Goal: Contribute content: Contribute content

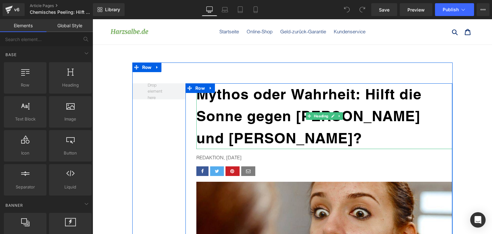
click at [270, 115] on b "Mythos oder Wahrheit: Hilft die Sonne gegen [PERSON_NAME] und [PERSON_NAME]?" at bounding box center [308, 115] width 225 height 61
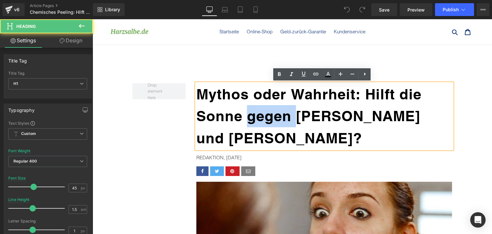
click at [270, 115] on b "Mythos oder Wahrheit: Hilft die Sonne gegen [PERSON_NAME] und [PERSON_NAME]?" at bounding box center [308, 115] width 225 height 61
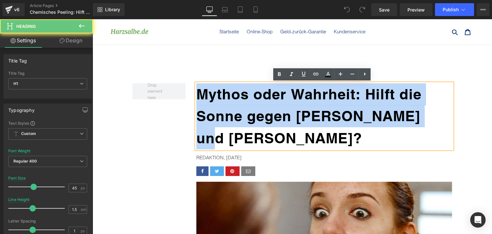
click at [270, 115] on b "Mythos oder Wahrheit: Hilft die Sonne gegen [PERSON_NAME] und [PERSON_NAME]?" at bounding box center [308, 115] width 225 height 61
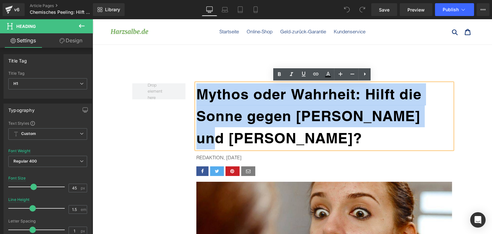
paste div
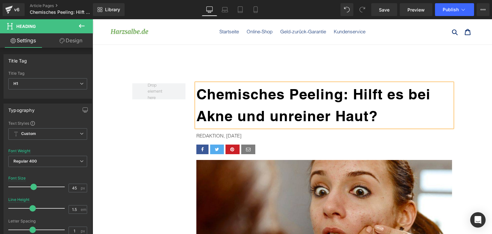
click at [229, 134] on p "REDAKTION, [DATE]" at bounding box center [324, 136] width 256 height 8
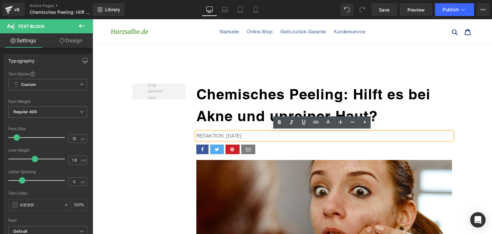
drag, startPoint x: 223, startPoint y: 135, endPoint x: 240, endPoint y: 134, distance: 16.7
click at [240, 134] on p "REDAKTION, [DATE]" at bounding box center [324, 136] width 256 height 8
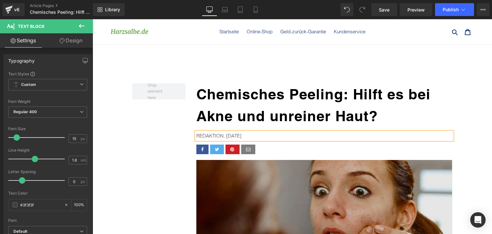
click at [330, 179] on img at bounding box center [324, 228] width 256 height 137
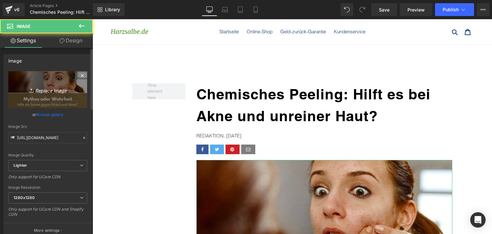
click at [57, 91] on icon "Replace Image" at bounding box center [47, 89] width 51 height 8
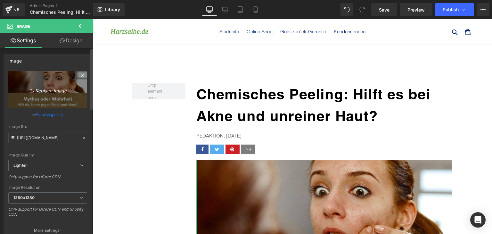
type input "C:\fakepath\chemisches-peeling.jpg"
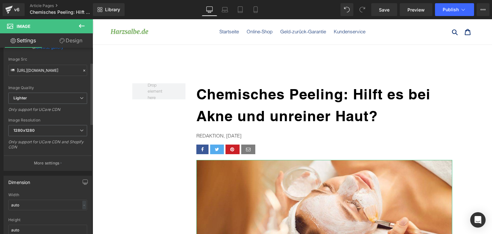
type input "[URL][DOMAIN_NAME]"
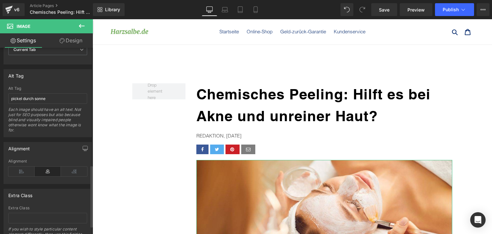
scroll to position [352, 0]
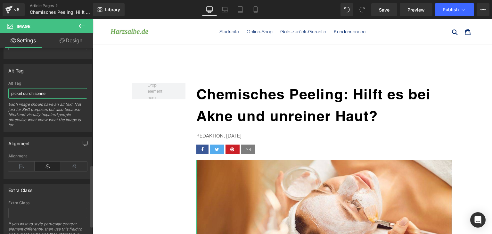
click at [44, 89] on input "pickel durch sonne" at bounding box center [47, 93] width 79 height 11
type input "chemisches peeling akne"
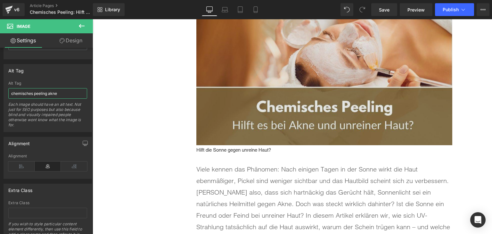
scroll to position [160, 0]
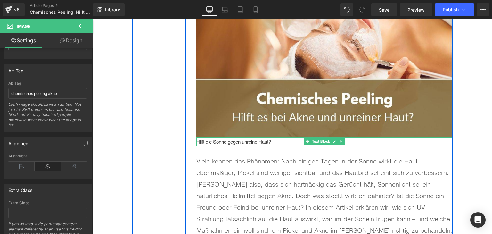
click at [237, 139] on p "Hilft die Sonne gegen unreine Haut?" at bounding box center [324, 142] width 256 height 8
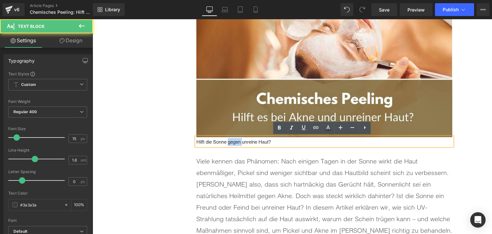
click at [237, 139] on p "Hilft die Sonne gegen unreine Haut?" at bounding box center [324, 142] width 256 height 8
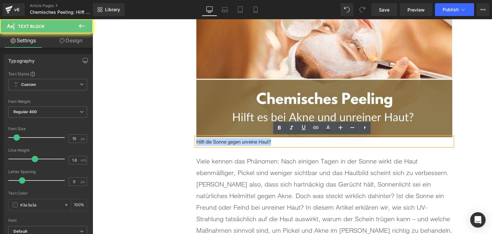
click at [237, 139] on p "Hilft die Sonne gegen unreine Haut?" at bounding box center [324, 142] width 256 height 8
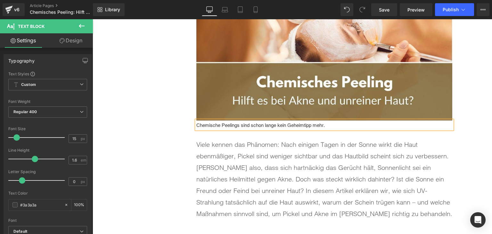
scroll to position [224, 0]
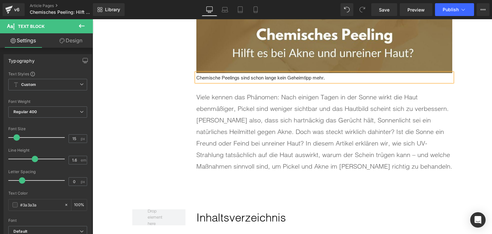
click at [283, 160] on p "Viele kennen das Phänomen: Nach einigen Tagen in der Sonne wirkt die Haut ebenm…" at bounding box center [324, 131] width 256 height 81
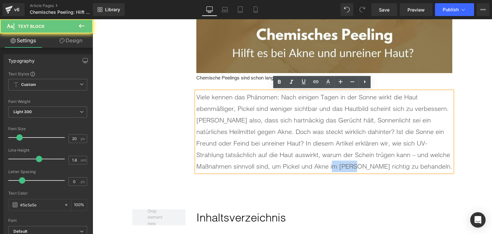
click at [283, 160] on p "Viele kennen das Phänomen: Nach einigen Tagen in der Sonne wirkt die Haut ebenm…" at bounding box center [324, 131] width 256 height 81
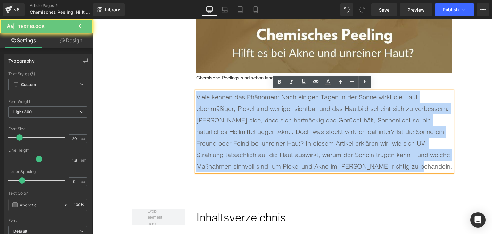
click at [283, 160] on p "Viele kennen das Phänomen: Nach einigen Tagen in der Sonne wirkt die Haut ebenm…" at bounding box center [324, 131] width 256 height 81
paste div
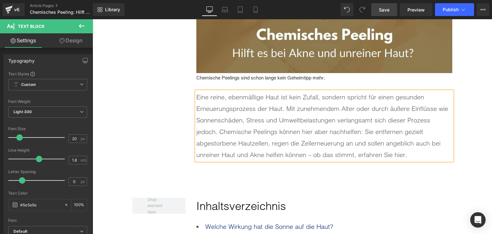
click at [385, 7] on span "Save" at bounding box center [384, 9] width 11 height 7
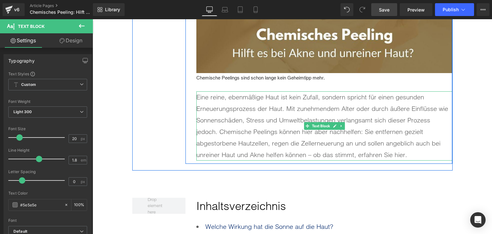
scroll to position [320, 0]
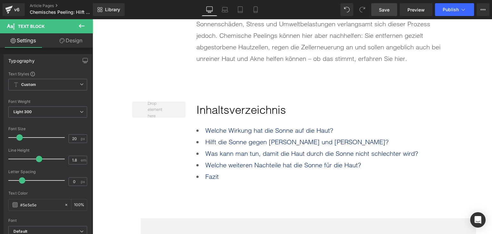
click at [231, 172] on li "Fazit" at bounding box center [324, 177] width 256 height 12
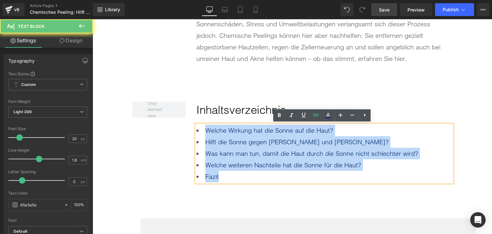
drag, startPoint x: 231, startPoint y: 175, endPoint x: 201, endPoint y: 126, distance: 56.5
click at [201, 126] on ul "Welche Wirkung hat die Sonne auf die Haut? Hilft die Sonne gegen [PERSON_NAME] …" at bounding box center [324, 154] width 256 height 58
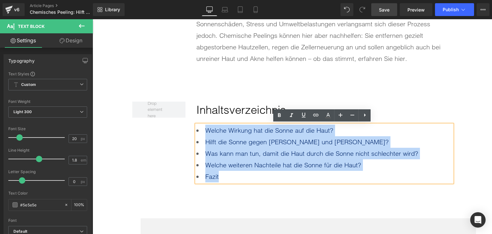
paste div
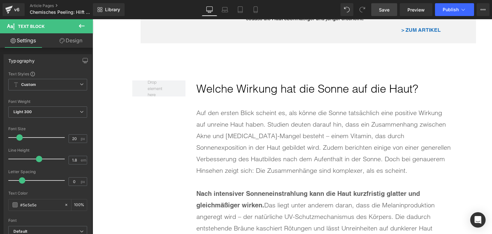
scroll to position [608, 0]
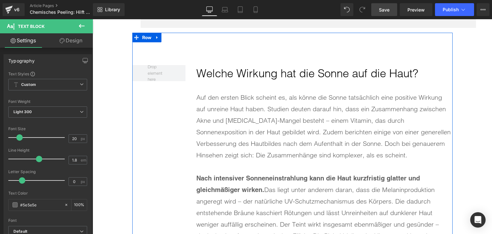
click at [222, 73] on h2 "Welche Wirkung hat die Sonne auf die Haut?" at bounding box center [324, 73] width 256 height 17
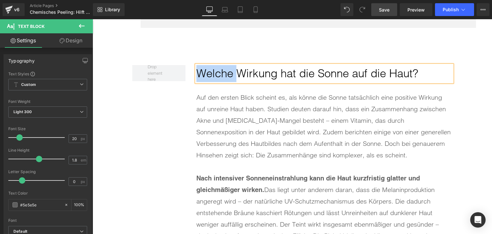
click at [222, 73] on h2 "Welche Wirkung hat die Sonne auf die Haut?" at bounding box center [324, 73] width 256 height 17
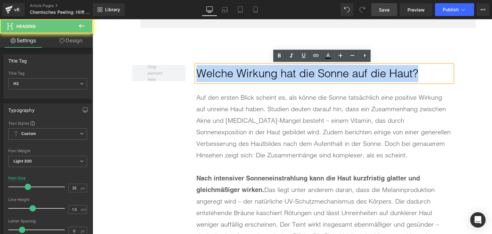
click at [222, 73] on h2 "Welche Wirkung hat die Sonne auf die Haut?" at bounding box center [324, 73] width 256 height 17
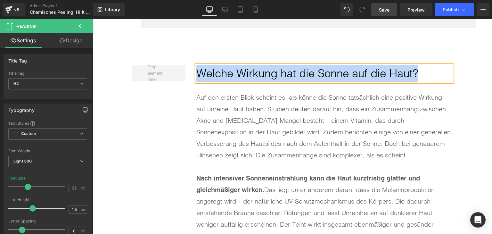
paste div
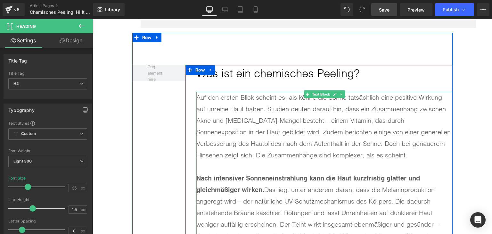
click at [268, 136] on div "Auf den ersten Blick scheint es, als könne die Sonne tatsächlich eine positive …" at bounding box center [324, 126] width 256 height 69
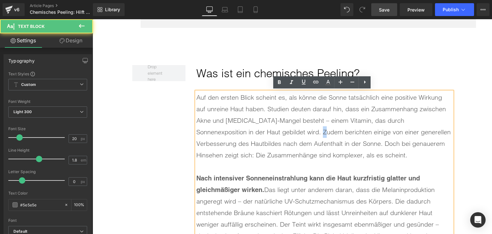
click at [268, 136] on div "Auf den ersten Blick scheint es, als könne die Sonne tatsächlich eine positive …" at bounding box center [324, 126] width 256 height 69
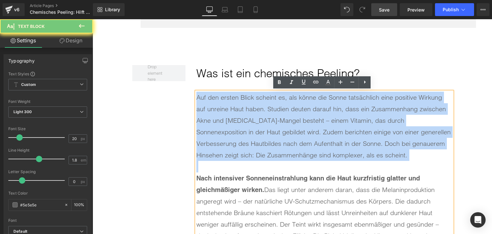
click at [268, 136] on div "Auf den ersten Blick scheint es, als könne die Sonne tatsächlich eine positive …" at bounding box center [324, 126] width 256 height 69
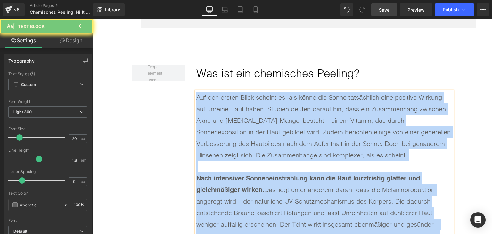
paste div
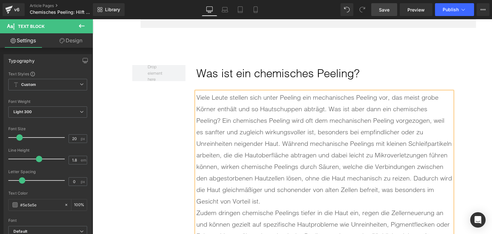
click at [383, 195] on div "Viele Leute stellen sich unter Peeling ein mechanisches Peeling vor, das meist …" at bounding box center [324, 149] width 256 height 115
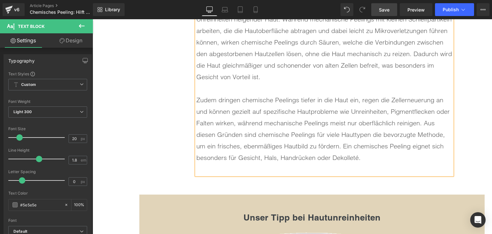
scroll to position [737, 0]
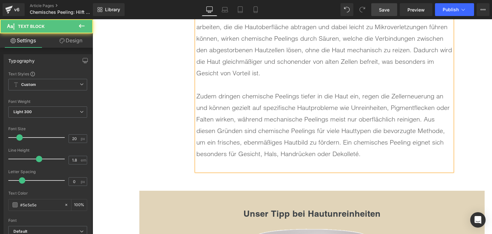
click at [284, 163] on div at bounding box center [324, 165] width 256 height 12
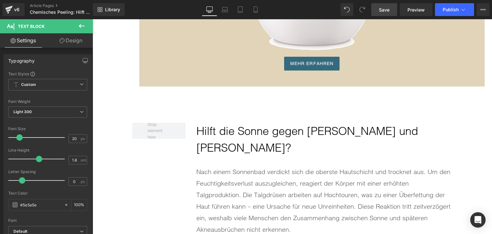
scroll to position [1057, 0]
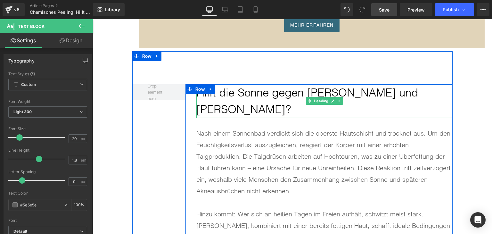
click at [244, 88] on h2 "Hilft die Sonne gegen [PERSON_NAME] und [PERSON_NAME]?" at bounding box center [324, 101] width 256 height 34
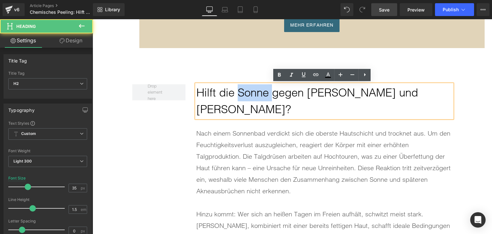
click at [244, 88] on h2 "Hilft die Sonne gegen [PERSON_NAME] und [PERSON_NAME]?" at bounding box center [324, 101] width 256 height 34
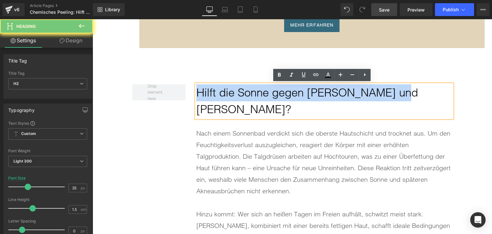
click at [244, 88] on h2 "Hilft die Sonne gegen [PERSON_NAME] und [PERSON_NAME]?" at bounding box center [324, 101] width 256 height 34
paste div
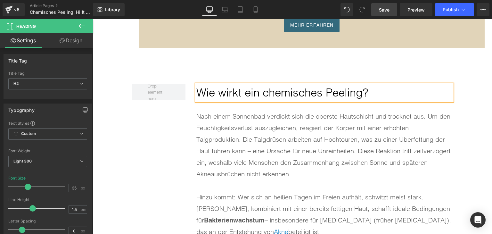
click at [276, 151] on div "Nach einem Sonnenbad verdickt sich die oberste Hautschicht und trocknet aus. Um…" at bounding box center [324, 144] width 256 height 69
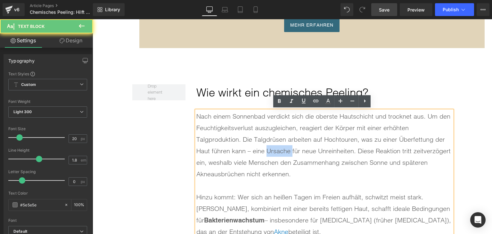
click at [276, 151] on div "Nach einem Sonnenbad verdickt sich die oberste Hautschicht und trocknet aus. Um…" at bounding box center [324, 144] width 256 height 69
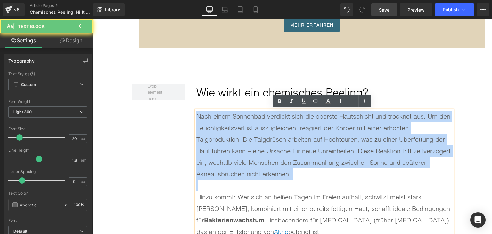
click at [276, 151] on div "Nach einem Sonnenbad verdickt sich die oberste Hautschicht und trocknet aus. Um…" at bounding box center [324, 144] width 256 height 69
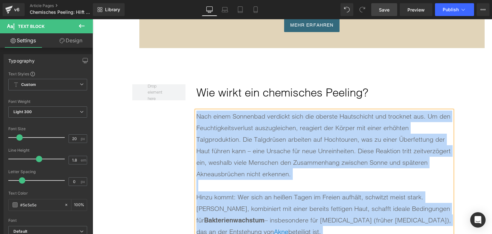
paste div
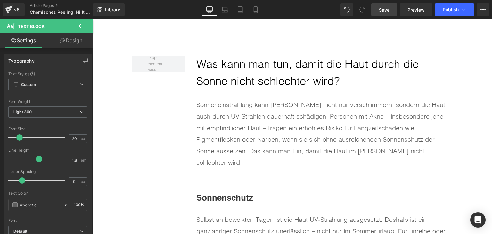
scroll to position [1249, 0]
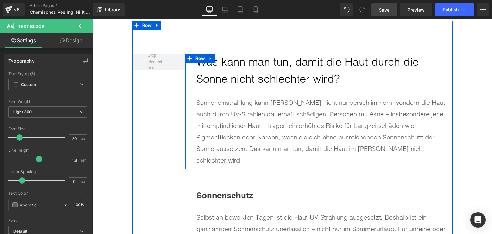
click at [253, 80] on h2 "Was kann man tun, damit die Haut durch die Sonne nicht schlechter wird?" at bounding box center [324, 70] width 256 height 34
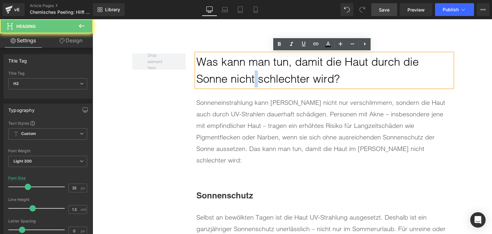
click at [253, 80] on h2 "Was kann man tun, damit die Haut durch die Sonne nicht schlechter wird?" at bounding box center [324, 70] width 256 height 34
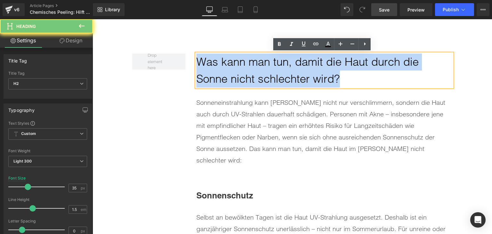
click at [253, 80] on h2 "Was kann man tun, damit die Haut durch die Sonne nicht schlechter wird?" at bounding box center [324, 70] width 256 height 34
paste div
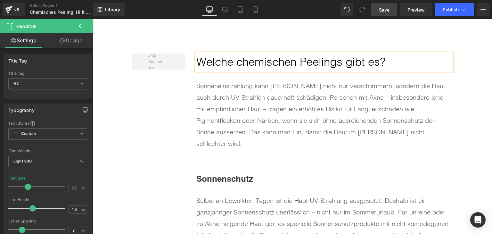
click at [239, 104] on div "Sonneneinstrahlung kann [PERSON_NAME] nicht nur verschlimmern, sondern die Haut…" at bounding box center [324, 114] width 256 height 69
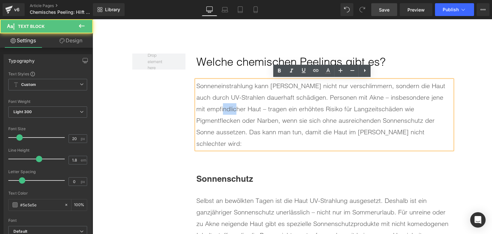
click at [239, 104] on div "Sonneneinstrahlung kann [PERSON_NAME] nicht nur verschlimmern, sondern die Haut…" at bounding box center [324, 114] width 256 height 69
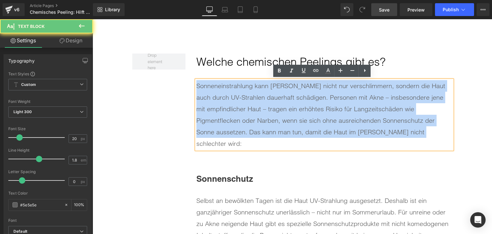
click at [239, 104] on div "Sonneneinstrahlung kann [PERSON_NAME] nicht nur verschlimmern, sondern die Haut…" at bounding box center [324, 114] width 256 height 69
paste div
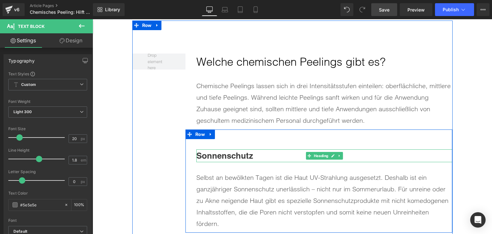
click at [237, 156] on b "Sonnenschutz" at bounding box center [224, 156] width 57 height 10
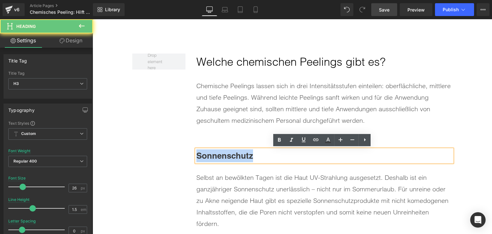
click at [237, 156] on b "Sonnenschutz" at bounding box center [224, 156] width 57 height 10
paste div
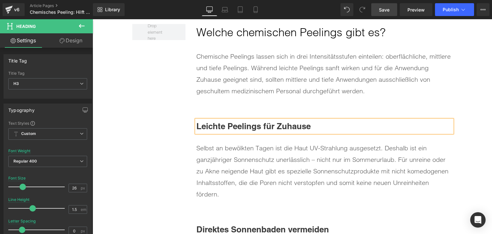
scroll to position [1313, 0]
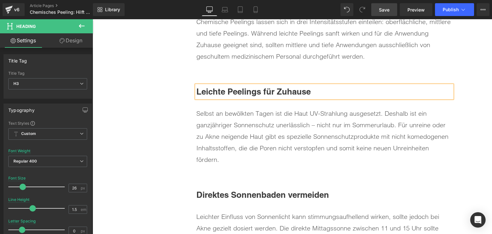
click at [231, 135] on div "Selbst an bewölkten Tagen ist die Haut UV-Strahlung ausgesetzt. Deshalb ist ein…" at bounding box center [324, 137] width 256 height 58
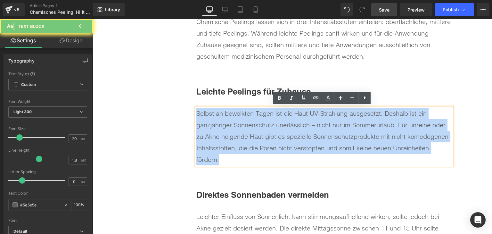
click at [231, 135] on div "Selbst an bewölkten Tagen ist die Haut UV-Strahlung ausgesetzt. Deshalb ist ein…" at bounding box center [324, 137] width 256 height 58
paste div
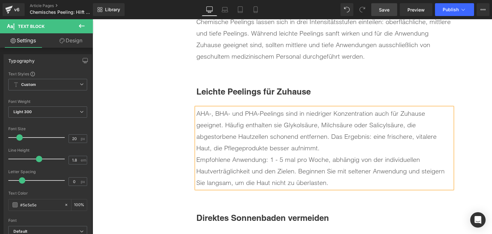
click at [337, 147] on div "AHA-, BHA- und PHA-Peelings sind in niedriger Konzentration auch für Zuhause ge…" at bounding box center [324, 131] width 256 height 46
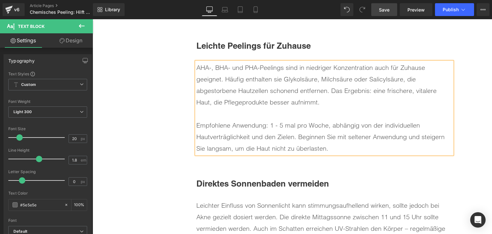
scroll to position [1441, 0]
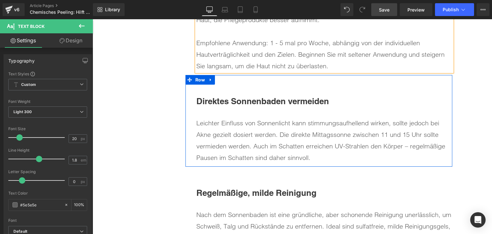
click at [93, 19] on div at bounding box center [93, 19] width 0 height 0
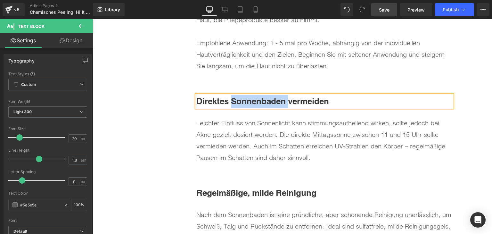
click at [277, 96] on b "Direktes Sonnenbaden vermeiden" at bounding box center [262, 101] width 133 height 10
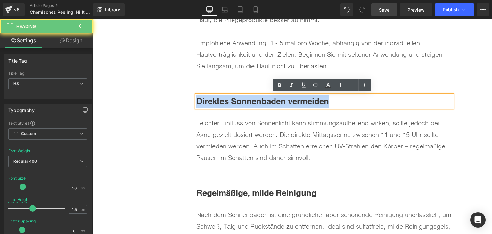
click at [277, 96] on b "Direktes Sonnenbaden vermeiden" at bounding box center [262, 101] width 133 height 10
paste div
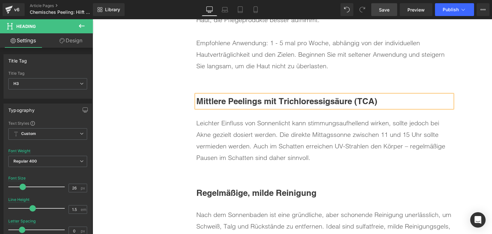
click at [251, 125] on div "Leichter Einfluss von Sonnenlicht kann stimmungsaufhellend wirken, sollte jedoc…" at bounding box center [324, 140] width 256 height 46
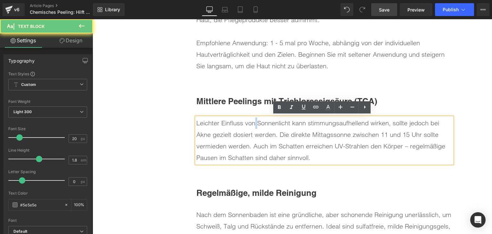
click at [251, 125] on div "Leichter Einfluss von Sonnenlicht kann stimmungsaufhellend wirken, sollte jedoc…" at bounding box center [324, 140] width 256 height 46
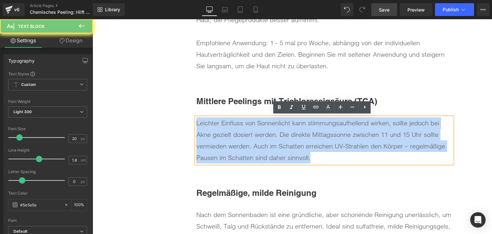
click at [251, 125] on div "Leichter Einfluss von Sonnenlicht kann stimmungsaufhellend wirken, sollte jedoc…" at bounding box center [324, 140] width 256 height 46
paste div
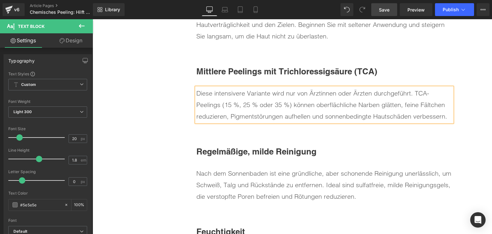
scroll to position [1505, 0]
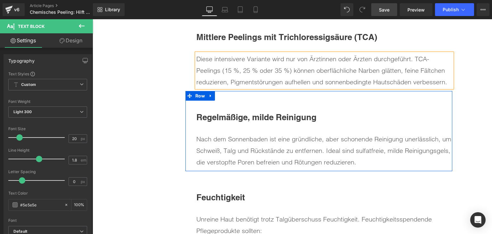
click at [245, 111] on div "Regelmäßige, milde Reinigung Heading" at bounding box center [324, 117] width 256 height 13
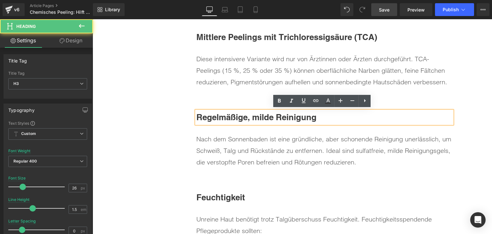
click at [245, 111] on div "Regelmäßige, milde Reinigung Heading" at bounding box center [324, 117] width 256 height 13
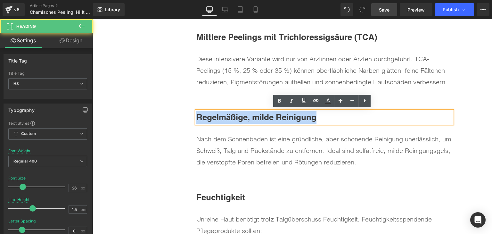
click at [245, 112] on b "Regelmäßige, milde Reinigung" at bounding box center [256, 117] width 120 height 10
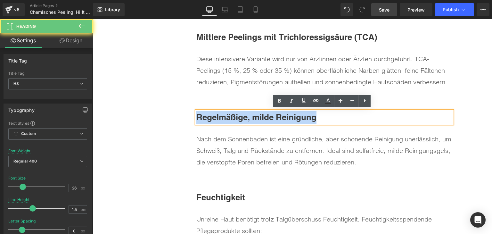
paste div
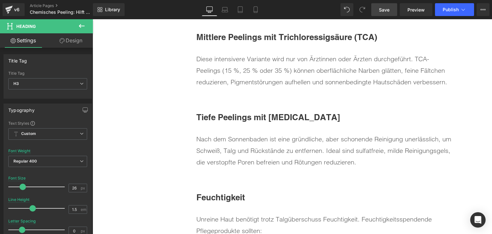
click at [248, 153] on div "Nach dem Sonnenbaden ist eine gründliche, aber schonende Reinigung unerlässlich…" at bounding box center [324, 150] width 256 height 35
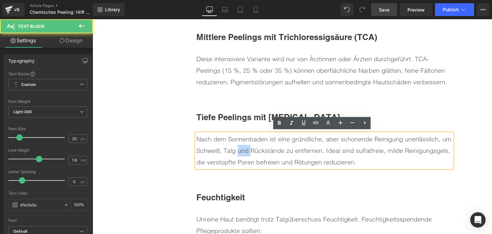
click at [248, 153] on div "Nach dem Sonnenbaden ist eine gründliche, aber schonende Reinigung unerlässlich…" at bounding box center [324, 150] width 256 height 35
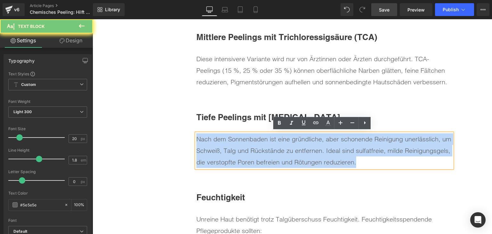
click at [248, 153] on div "Nach dem Sonnenbaden ist eine gründliche, aber schonende Reinigung unerlässlich…" at bounding box center [324, 150] width 256 height 35
paste div
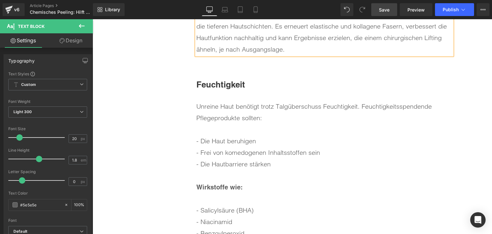
scroll to position [1633, 0]
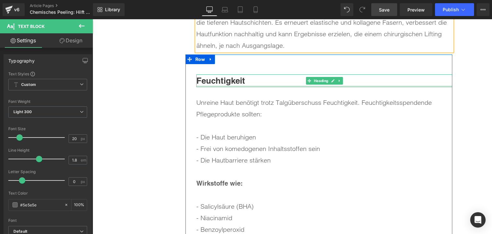
click at [231, 85] on div at bounding box center [324, 86] width 256 height 2
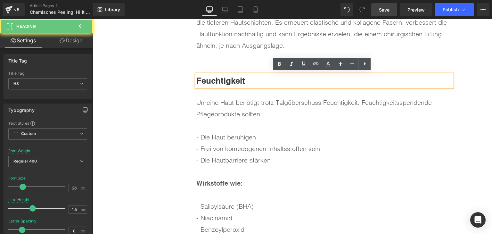
click at [231, 83] on b "Feuchtigkeit" at bounding box center [220, 81] width 49 height 10
paste div
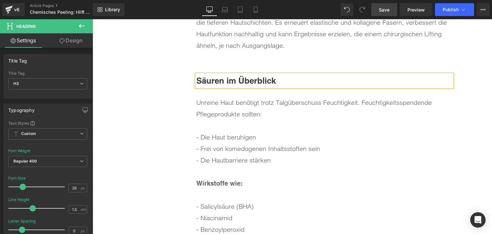
click at [224, 112] on div "Unreine Haut benötigt trotz Talgüberschuss Feuchtigkeit. Feuchtigkeitsspendende…" at bounding box center [324, 108] width 256 height 23
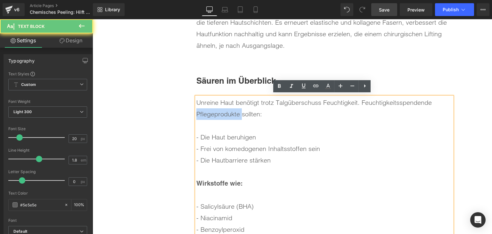
click at [224, 112] on div "Unreine Haut benötigt trotz Talgüberschuss Feuchtigkeit. Feuchtigkeitsspendende…" at bounding box center [324, 108] width 256 height 23
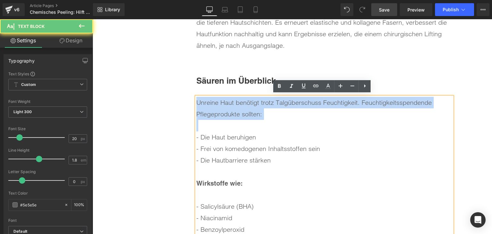
click at [224, 112] on div "Unreine Haut benötigt trotz Talgüberschuss Feuchtigkeit. Feuchtigkeitsspendende…" at bounding box center [324, 108] width 256 height 23
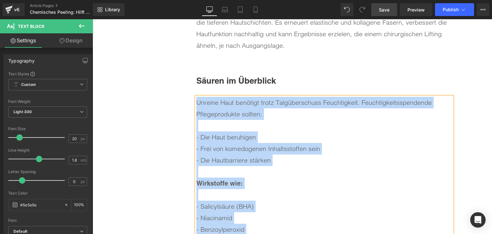
paste div
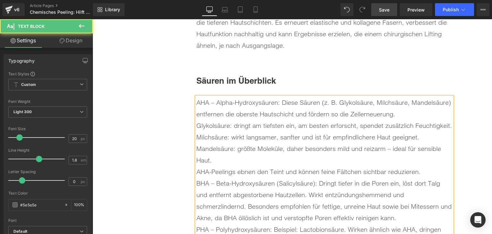
click at [224, 112] on div "AHA – Alpha-Hydroxysäuren: Diese Säuren (z. B. Glykolsäure, Milchsäure, Mandels…" at bounding box center [324, 108] width 256 height 23
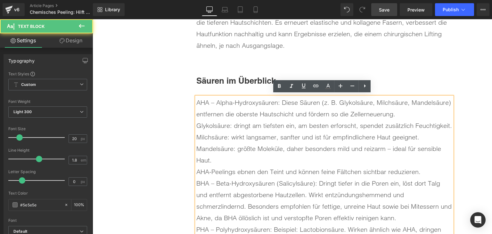
click at [196, 103] on div "AHA – Alpha-Hydroxysäuren: Diese Säuren (z. B. Glykolsäure, Milchsäure, Mandels…" at bounding box center [324, 189] width 256 height 184
click at [196, 102] on div "AHA – Alpha-Hydroxysäuren: Diese Säuren (z. B. Glykolsäure, Milchsäure, Mandels…" at bounding box center [324, 108] width 256 height 23
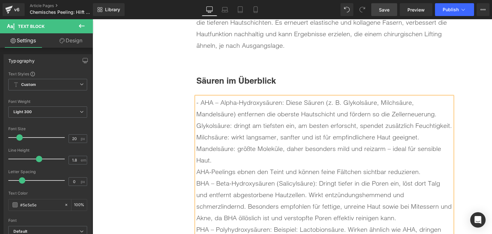
click at [196, 181] on div "BHA – Beta-Hydroxysäuren (Salicylsäure): Dringt tiefer in die Poren ein, löst d…" at bounding box center [324, 200] width 256 height 46
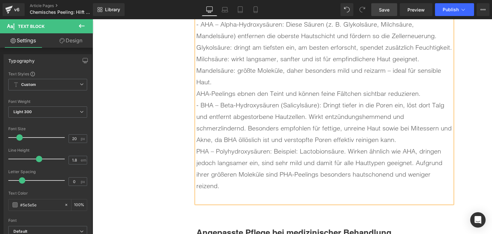
scroll to position [1729, 0]
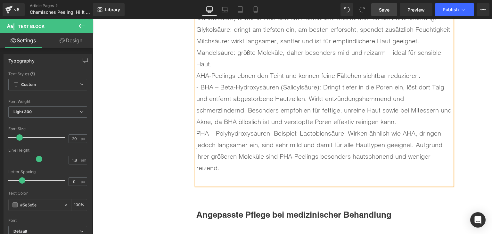
click at [196, 132] on div "- AHA – Alpha-Hydroxysäuren: Diese Säuren (z. B. Glykolsäure, Milchsäure, Mande…" at bounding box center [324, 93] width 256 height 184
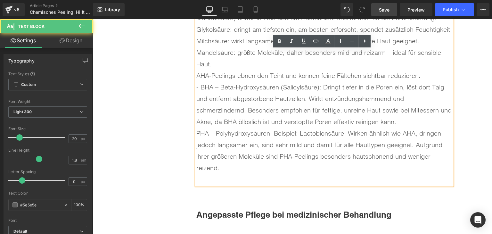
click at [196, 132] on div "PHA – Polyhydroxysäuren: Beispiel: Lactobionsäure. Wirken ähnlich wie AHA, drin…" at bounding box center [324, 150] width 256 height 46
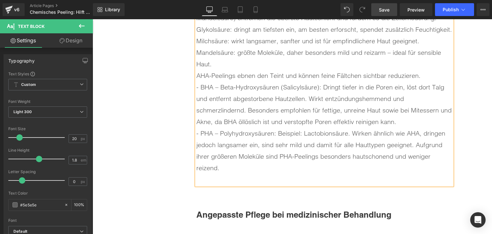
click at [223, 178] on div at bounding box center [324, 180] width 256 height 12
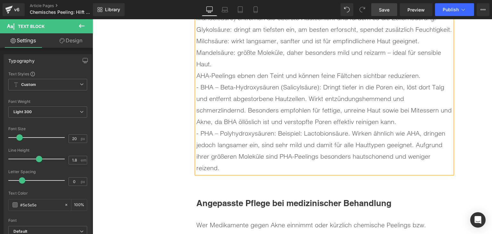
click at [422, 123] on div "- BHA – Beta-Hydroxysäuren (Salicylsäure): Dringt tiefer in die Poren ein, löst…" at bounding box center [324, 104] width 256 height 46
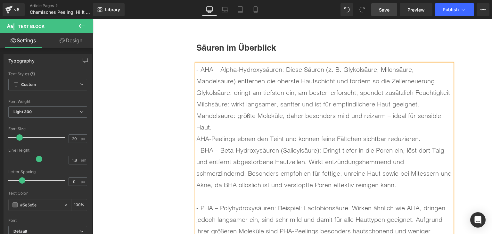
scroll to position [1665, 0]
click at [429, 145] on div "- BHA – Beta-Hydroxysäuren (Salicylsäure): Dringt tiefer in die Poren ein, löst…" at bounding box center [324, 168] width 256 height 46
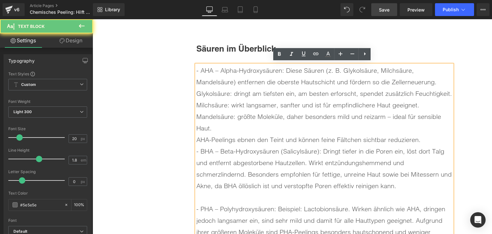
click at [429, 140] on div "AHA-Peelings ebnen den Teint und können feine Fältchen sichtbar reduzieren." at bounding box center [324, 140] width 256 height 12
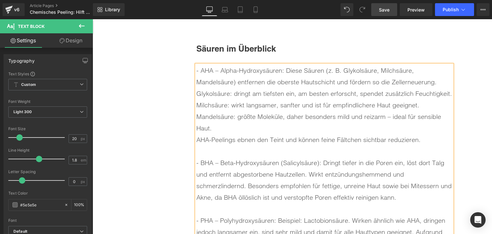
click at [196, 139] on div "AHA-Peelings ebnen den Teint und können feine Fältchen sichtbar reduzieren." at bounding box center [324, 140] width 256 height 12
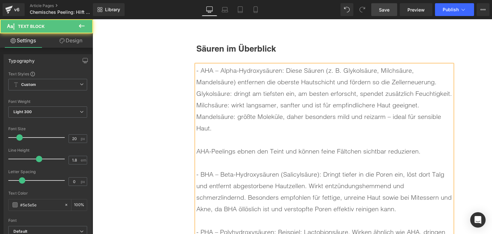
click at [443, 82] on div "- AHA – Alpha-Hydroxysäuren: Diese Säuren (z. B. Glykolsäure, Milchsäure, Mande…" at bounding box center [324, 76] width 256 height 23
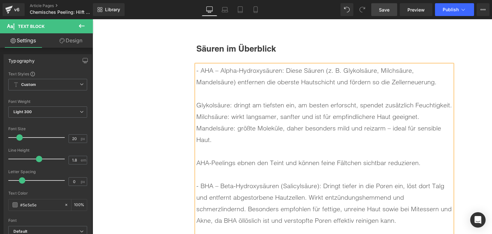
click at [196, 102] on div "Glykolsäure: dringt am tiefsten ein, am besten erforscht, spendet zusätzlich Fe…" at bounding box center [324, 105] width 256 height 12
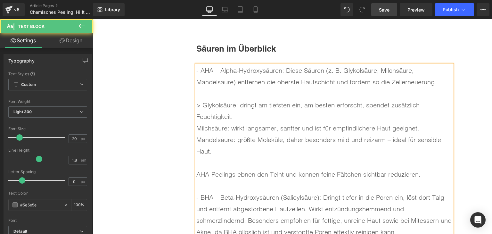
click at [196, 127] on div "Milchsäure: wirkt langsamer, sanfter und ist für empfindlichere Haut geeignet." at bounding box center [324, 128] width 256 height 12
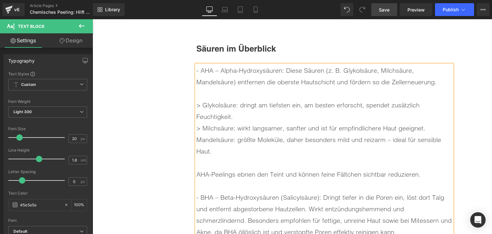
click at [196, 134] on div "Mandelsäure: größte Moleküle, daher besonders mild und reizarm – ideal für sens…" at bounding box center [324, 145] width 256 height 23
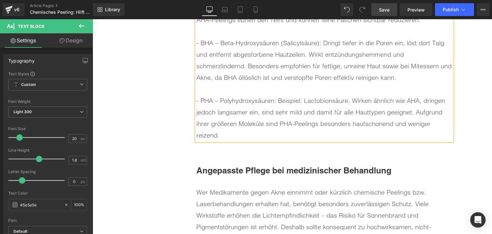
scroll to position [1857, 0]
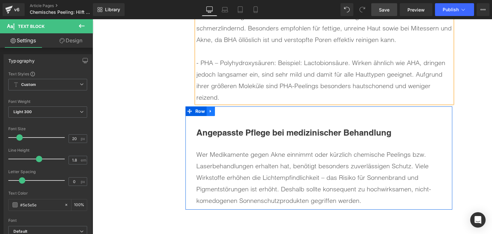
click at [207, 106] on link at bounding box center [211, 111] width 8 height 10
click at [225, 109] on icon at bounding box center [227, 111] width 4 height 4
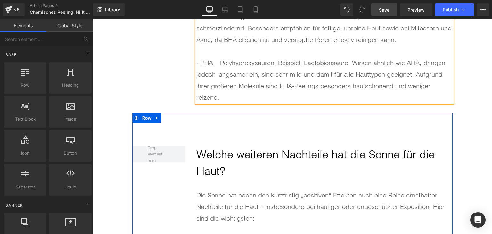
click at [236, 151] on h2 "Welche weiteren Nachteile hat die Sonne für die Haut?" at bounding box center [324, 163] width 256 height 34
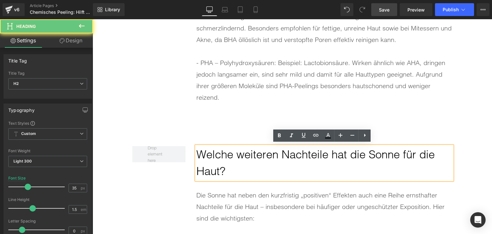
click at [236, 151] on h2 "Welche weiteren Nachteile hat die Sonne für die Haut?" at bounding box center [324, 163] width 256 height 34
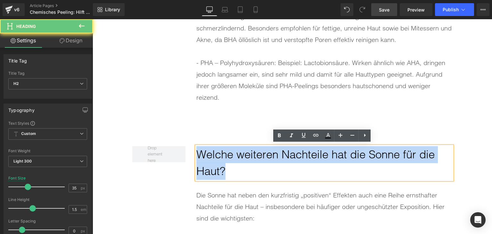
click at [236, 151] on h2 "Welche weiteren Nachteile hat die Sonne für die Haut?" at bounding box center [324, 163] width 256 height 34
paste div
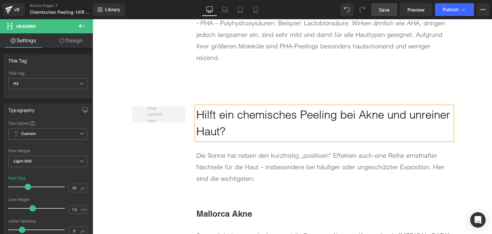
scroll to position [1953, 0]
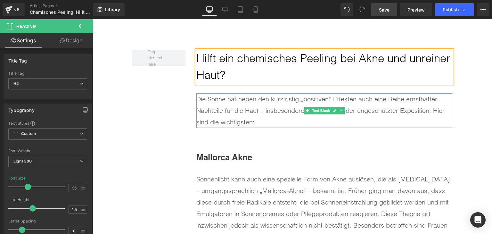
click at [248, 114] on div "Die Sonne hat neben den kurzfristig „positiven“ Effekten auch eine Reihe ernsth…" at bounding box center [324, 110] width 256 height 35
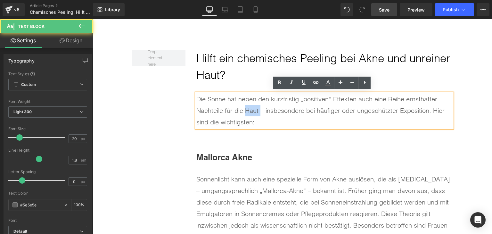
click at [248, 114] on div "Die Sonne hat neben den kurzfristig „positiven“ Effekten auch eine Reihe ernsth…" at bounding box center [324, 110] width 256 height 35
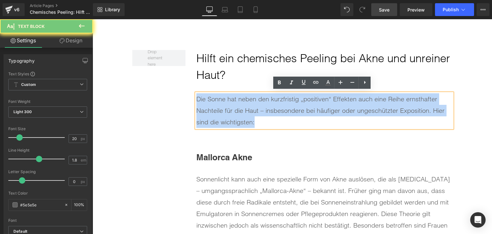
click at [248, 114] on div "Die Sonne hat neben den kurzfristig „positiven“ Effekten auch eine Reihe ernsth…" at bounding box center [324, 110] width 256 height 35
paste div
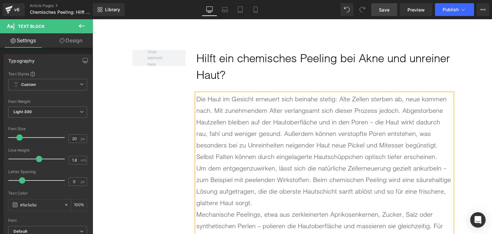
click at [437, 143] on div "Die Haut im Gesicht erneuert sich beinahe stetig: Alte Zellen sterben ab, neue …" at bounding box center [324, 127] width 256 height 69
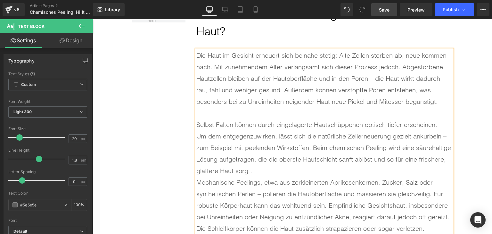
scroll to position [2017, 0]
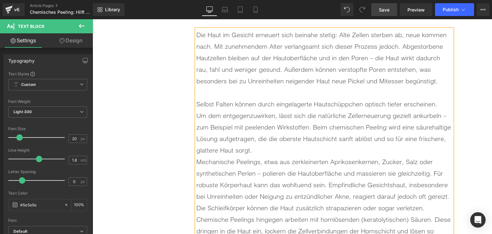
click at [304, 149] on div "Um dem entgegenzuwirken, lässt sich die natürliche Zellerneuerung gezielt ankur…" at bounding box center [324, 133] width 256 height 46
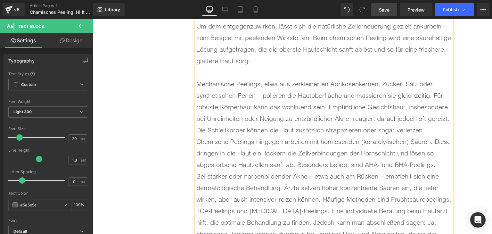
scroll to position [2113, 0]
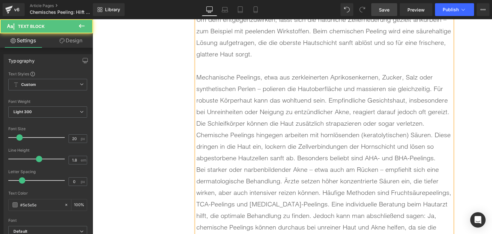
click at [433, 124] on div "Mechanische Peelings, etwa aus zerkleinerten Aprikosenkernen, Zucker, Salz oder…" at bounding box center [324, 100] width 256 height 58
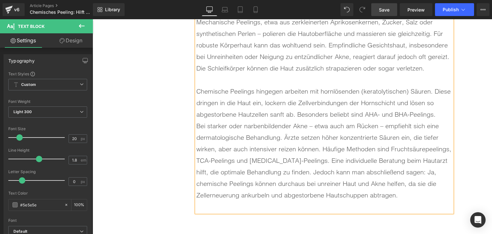
scroll to position [2177, 0]
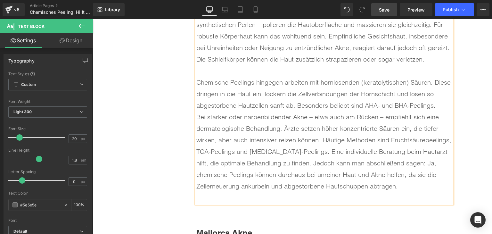
click at [287, 164] on div "Bei starker oder narbenbildender Akne – etwa auch am Rücken – empfiehlt sich ei…" at bounding box center [324, 151] width 256 height 81
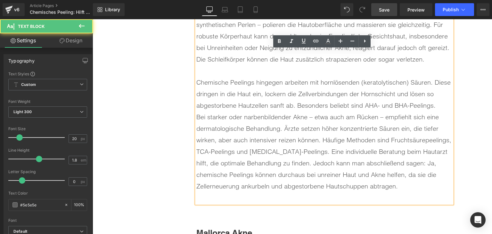
click at [288, 162] on div "Bei starker oder narbenbildender Akne – etwa auch am Rücken – empfiehlt sich ei…" at bounding box center [324, 151] width 256 height 81
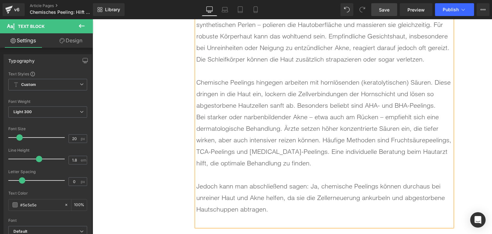
click at [217, 218] on div at bounding box center [324, 221] width 256 height 12
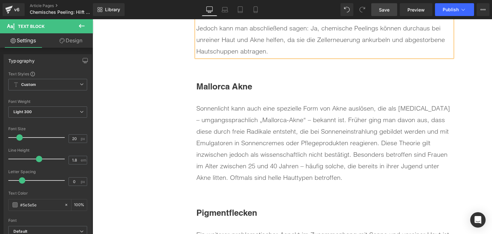
scroll to position [2338, 0]
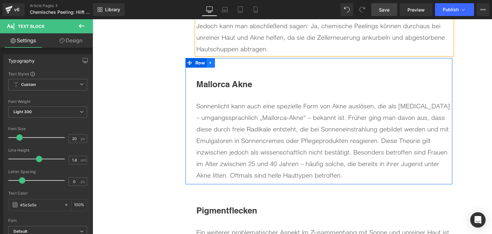
click at [211, 62] on link at bounding box center [211, 63] width 8 height 10
click at [225, 61] on icon at bounding box center [227, 63] width 4 height 4
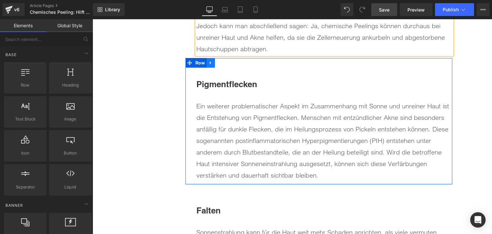
click at [209, 61] on icon at bounding box center [210, 62] width 4 height 5
click at [223, 59] on link at bounding box center [227, 63] width 8 height 10
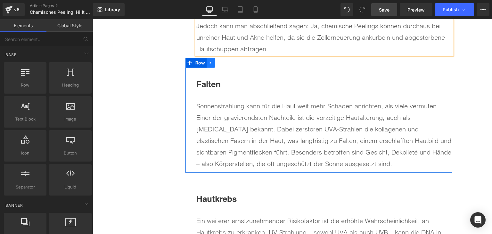
click at [210, 61] on icon at bounding box center [210, 62] width 1 height 3
click at [225, 61] on icon at bounding box center [227, 63] width 4 height 4
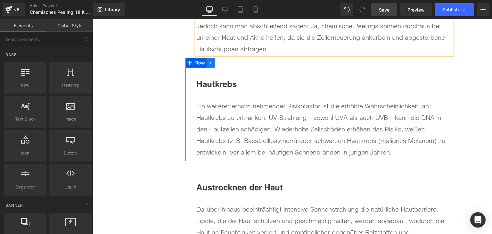
click at [207, 61] on link at bounding box center [211, 63] width 8 height 10
click at [225, 61] on icon at bounding box center [227, 63] width 4 height 4
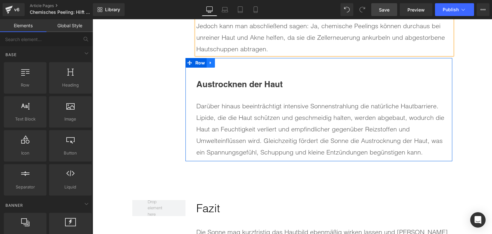
click at [209, 62] on icon at bounding box center [210, 62] width 4 height 5
click at [225, 61] on icon at bounding box center [227, 63] width 4 height 4
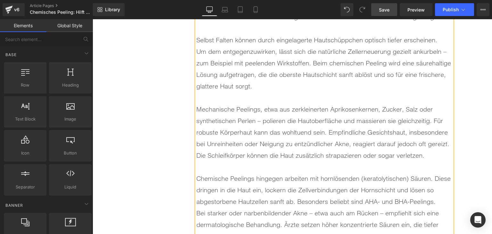
click at [185, 128] on div "Hilft ein chemisches Peeling bei Akne und unreiner Haut? Heading Die Haut im Ge…" at bounding box center [318, 118] width 267 height 392
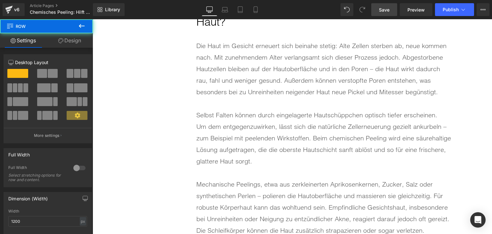
scroll to position [1921, 0]
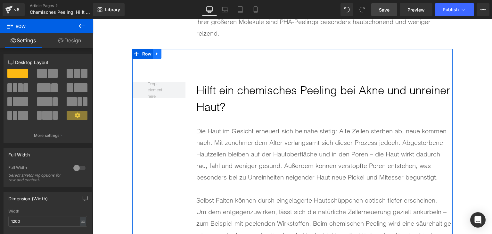
click at [155, 53] on icon at bounding box center [157, 53] width 4 height 5
click at [164, 52] on icon at bounding box center [165, 54] width 4 height 4
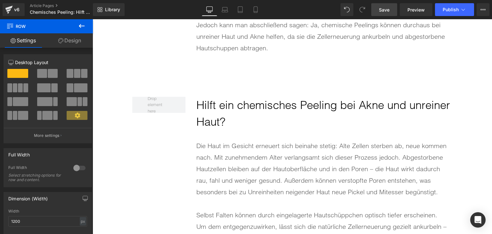
scroll to position [2356, 0]
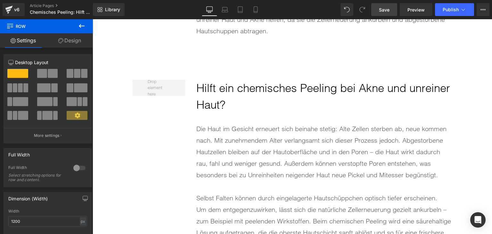
click at [230, 90] on h2 "Hilft ein chemisches Peeling bei Akne und unreiner Haut?" at bounding box center [324, 97] width 256 height 34
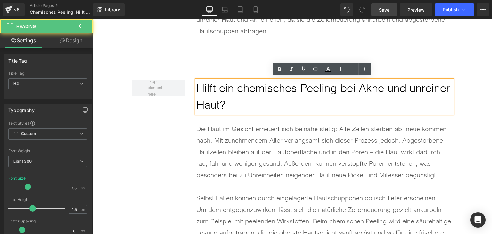
click at [230, 90] on h2 "Hilft ein chemisches Peeling bei Akne und unreiner Haut?" at bounding box center [324, 97] width 256 height 34
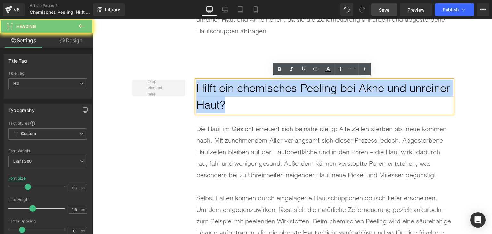
click at [230, 90] on h2 "Hilft ein chemisches Peeling bei Akne und unreiner Haut?" at bounding box center [324, 97] width 256 height 34
paste div
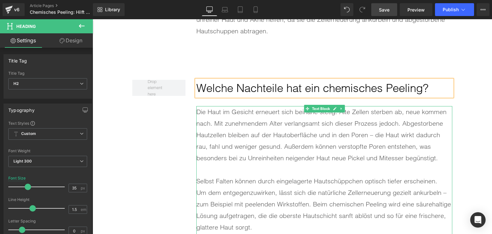
click at [257, 144] on div "Die Haut im Gesicht erneuert sich beinahe stetig: Alte Zellen sterben ab, neue …" at bounding box center [324, 135] width 256 height 58
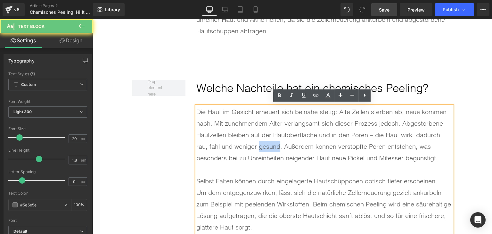
click at [257, 144] on div "Die Haut im Gesicht erneuert sich beinahe stetig: Alte Zellen sterben ab, neue …" at bounding box center [324, 135] width 256 height 58
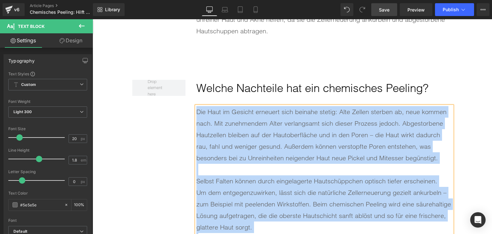
paste div
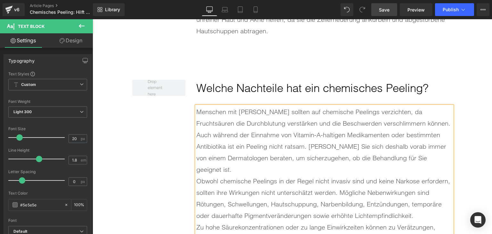
click at [257, 144] on div "Menschen mit [PERSON_NAME] sollten auf chemische Peelings verzichten, da Frucht…" at bounding box center [324, 140] width 256 height 69
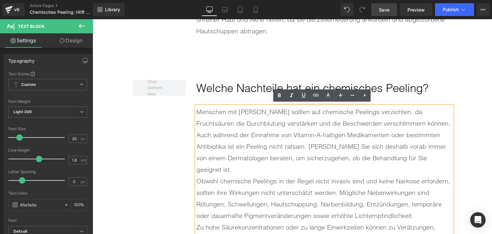
click at [435, 155] on div "Menschen mit [PERSON_NAME] sollten auf chemische Peelings verzichten, da Frucht…" at bounding box center [324, 140] width 256 height 69
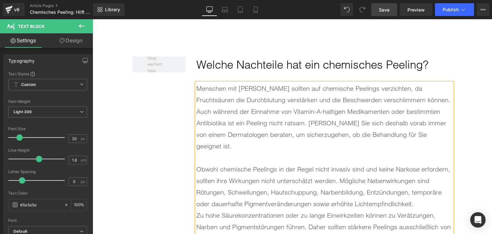
scroll to position [2420, 0]
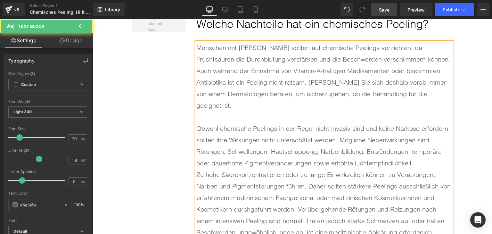
click at [431, 150] on div "Obwohl chemische Peelings in der Regel nicht invasiv sind und keine Narkose erf…" at bounding box center [324, 146] width 256 height 46
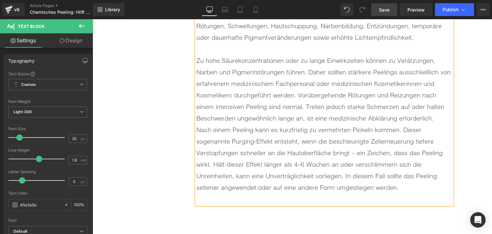
scroll to position [2548, 0]
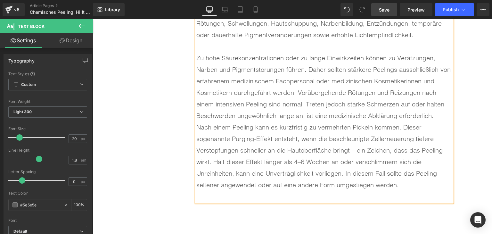
click at [435, 106] on div "Zu hohe Säurekonzentrationen oder zu lange Einwirkzeiten können zu Verätzungen,…" at bounding box center [324, 86] width 256 height 69
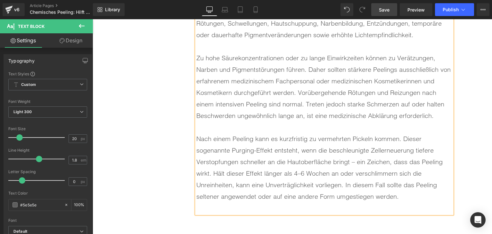
click at [208, 202] on div at bounding box center [324, 208] width 256 height 12
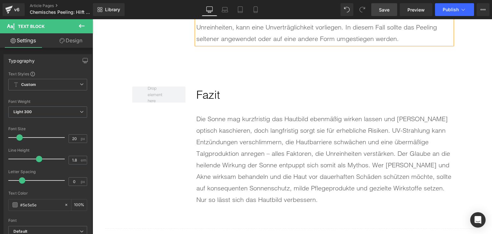
scroll to position [2740, 0]
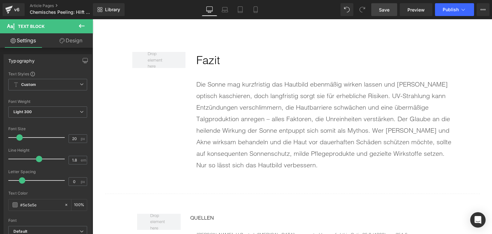
click at [256, 106] on div "Die Sonne mag kurzfristig das Hautbild ebenmäßig wirken lassen und [PERSON_NAME…" at bounding box center [324, 124] width 256 height 92
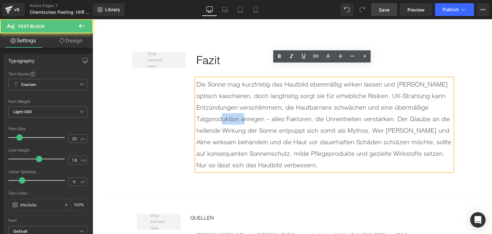
click at [256, 106] on div "Die Sonne mag kurzfristig das Hautbild ebenmäßig wirken lassen und [PERSON_NAME…" at bounding box center [324, 124] width 256 height 92
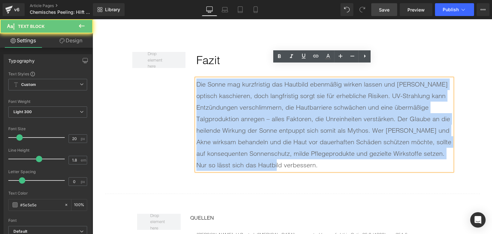
click at [256, 106] on div "Die Sonne mag kurzfristig das Hautbild ebenmäßig wirken lassen und [PERSON_NAME…" at bounding box center [324, 124] width 256 height 92
paste div
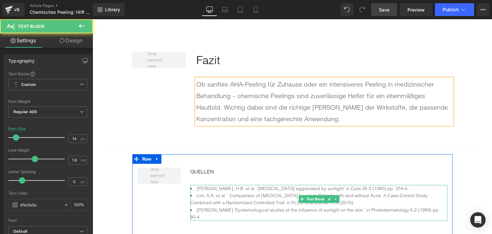
click at [241, 185] on li "[PERSON_NAME], H.B. et al, ‘[MEDICAL_DATA] aggravated by sunlight’ in Cutis 26.…" at bounding box center [318, 188] width 257 height 7
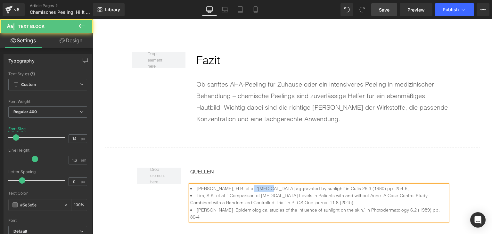
click at [241, 185] on li "[PERSON_NAME], H.B. et al, ‘[MEDICAL_DATA] aggravated by sunlight’ in Cutis 26.…" at bounding box center [318, 188] width 257 height 7
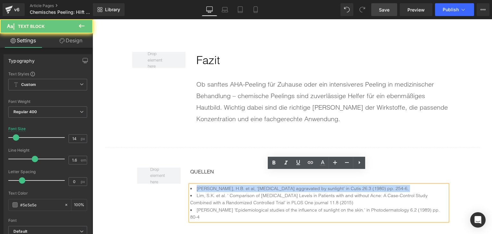
click at [241, 185] on li "[PERSON_NAME], H.B. et al, ‘[MEDICAL_DATA] aggravated by sunlight’ in Cutis 26.…" at bounding box center [318, 188] width 257 height 7
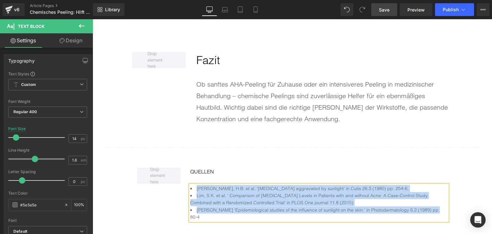
paste div
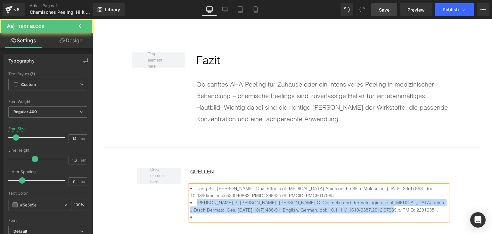
drag, startPoint x: 197, startPoint y: 187, endPoint x: 375, endPoint y: 199, distance: 179.1
click at [375, 199] on li "[PERSON_NAME] P, [PERSON_NAME], [PERSON_NAME] C. Cosmetic and dermatologic use …" at bounding box center [318, 206] width 257 height 14
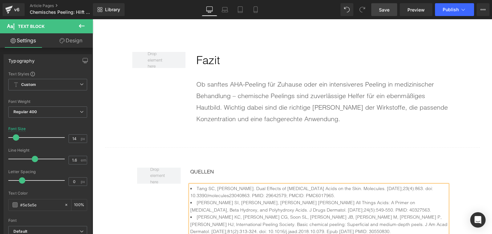
scroll to position [2548, 0]
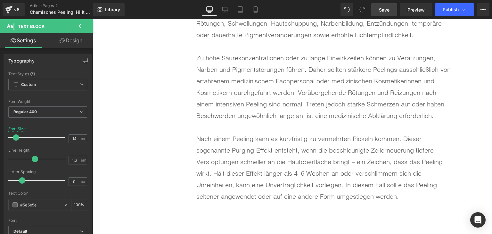
click at [337, 171] on div "Nach einem Peeling kann es kurzfristig zu vermehrten Pickeln kommen. Dieser sog…" at bounding box center [324, 167] width 256 height 69
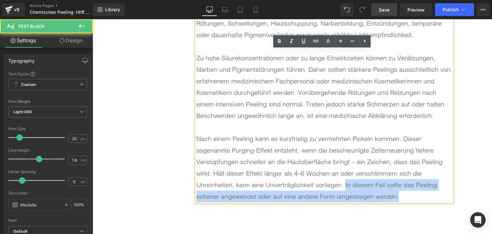
drag, startPoint x: 397, startPoint y: 185, endPoint x: 343, endPoint y: 172, distance: 55.4
click at [343, 172] on div "Nach einem Peeling kann es kurzfristig zu vermehrten Pickeln kommen. Dieser sog…" at bounding box center [324, 167] width 256 height 69
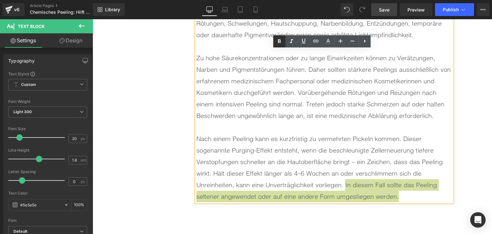
click at [279, 42] on icon at bounding box center [279, 41] width 8 height 8
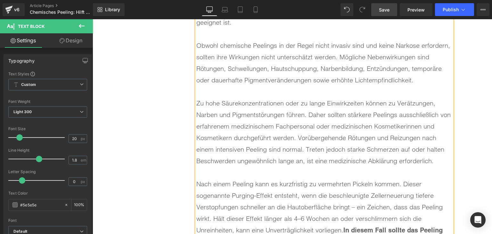
scroll to position [2452, 0]
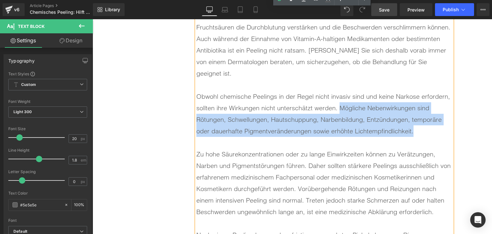
drag, startPoint x: 338, startPoint y: 93, endPoint x: 421, endPoint y: 113, distance: 85.7
click at [421, 113] on div "Obwohl chemische Peelings in der Regel nicht invasiv sind und keine Narkose erf…" at bounding box center [324, 114] width 256 height 46
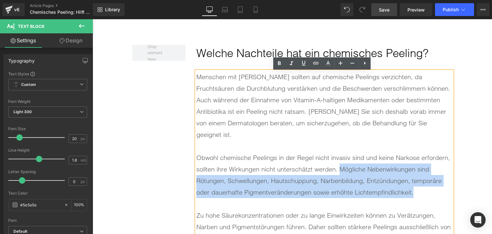
scroll to position [2388, 0]
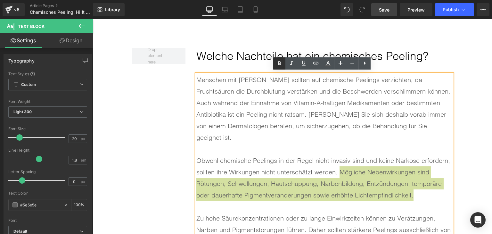
click at [280, 61] on icon at bounding box center [279, 64] width 8 height 8
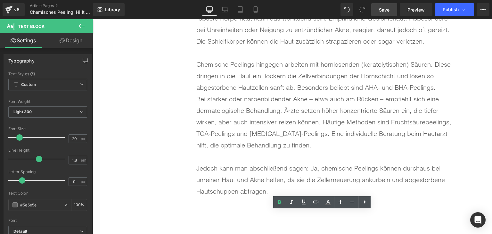
scroll to position [2195, 0]
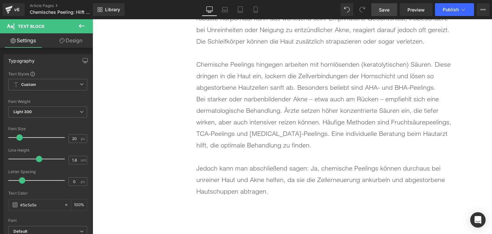
click at [288, 174] on div "Jedoch kann man abschließend sagen: Ja, chemische Peelings können durchaus bei …" at bounding box center [324, 179] width 256 height 35
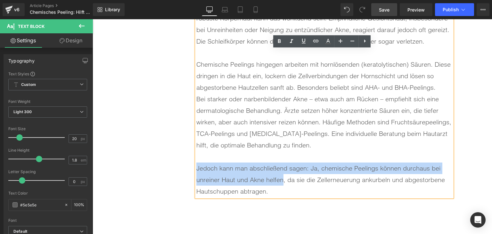
drag, startPoint x: 281, startPoint y: 179, endPoint x: 195, endPoint y: 166, distance: 86.2
click at [196, 166] on div "Jedoch kann man abschließend sagen: Ja, chemische Peelings können durchaus bei …" at bounding box center [324, 179] width 256 height 35
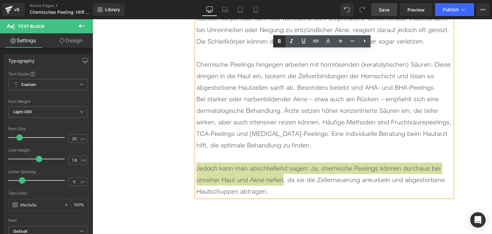
click at [278, 42] on icon at bounding box center [279, 41] width 3 height 4
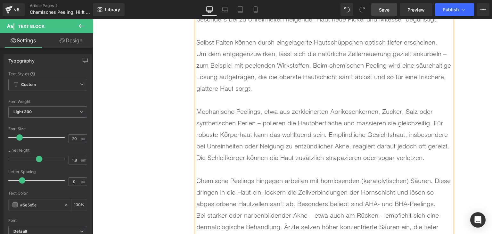
scroll to position [2067, 0]
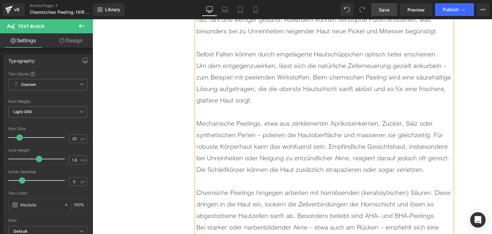
click at [338, 155] on div "Mechanische Peelings, etwa aus zerkleinerten Aprikosenkernen, Zucker, Salz oder…" at bounding box center [324, 147] width 256 height 58
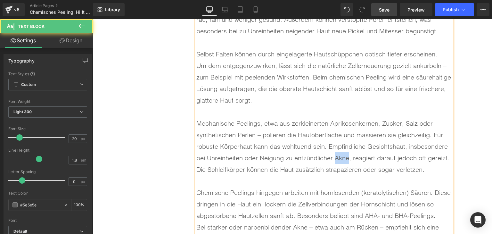
click at [338, 155] on div "Mechanische Peelings, etwa aus zerkleinerten Aprikosenkernen, Zucker, Salz oder…" at bounding box center [324, 147] width 256 height 58
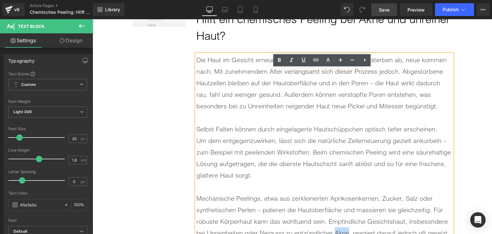
scroll to position [2003, 0]
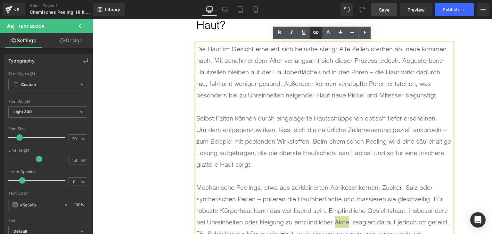
click at [311, 35] on link at bounding box center [316, 33] width 12 height 12
click at [427, 0] on div "Text Color Highlight Color #333333 Edit or remove link: Edit - Unlink - Cancel" at bounding box center [246, 0] width 492 height 0
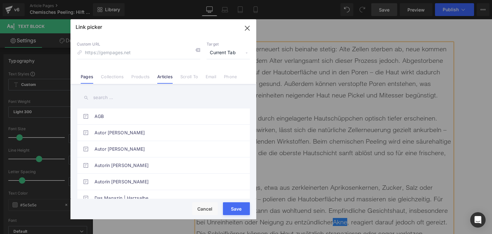
click at [168, 77] on link "Articles" at bounding box center [164, 79] width 15 height 10
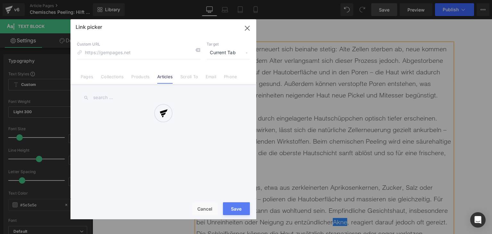
click at [157, 95] on div at bounding box center [163, 119] width 186 height 200
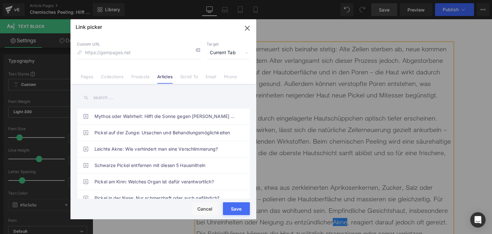
click at [157, 95] on input "text" at bounding box center [163, 97] width 173 height 14
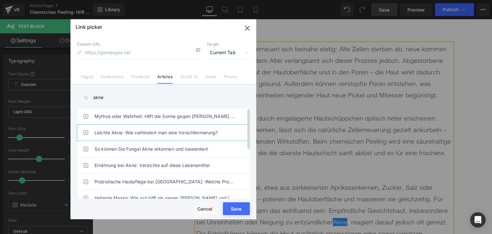
type input "akne"
click at [167, 131] on link "Leichte Akne: Wie verhindert man eine Verschlimmerung?" at bounding box center [164, 133] width 141 height 16
type input "/blogs/wissenswertes/leichte-akne"
click at [238, 213] on button "Save" at bounding box center [236, 208] width 27 height 13
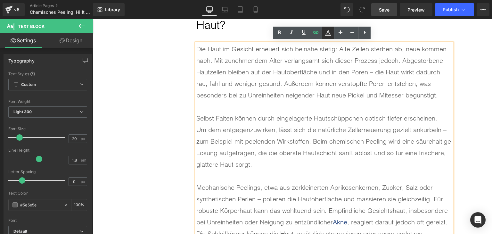
click at [327, 35] on icon at bounding box center [328, 35] width 6 height 1
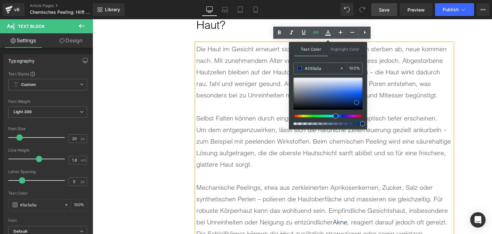
drag, startPoint x: 319, startPoint y: 102, endPoint x: 317, endPoint y: 87, distance: 14.9
click at [319, 99] on div at bounding box center [327, 93] width 69 height 32
click at [313, 70] on input "#324870" at bounding box center [322, 68] width 35 height 7
type input "#0"
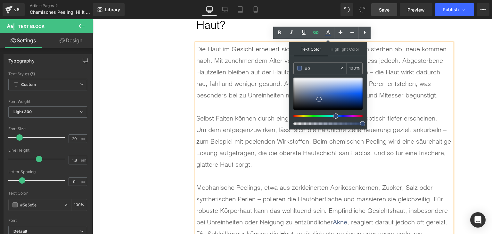
type input "0"
type input "#007"
type input "100"
type input "#0077"
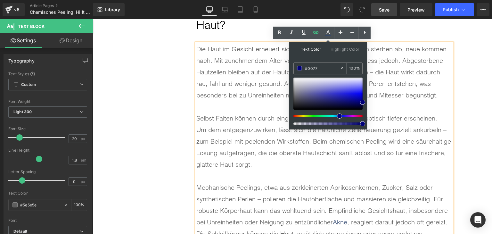
type input "47"
type input "#0077c1"
type input "100"
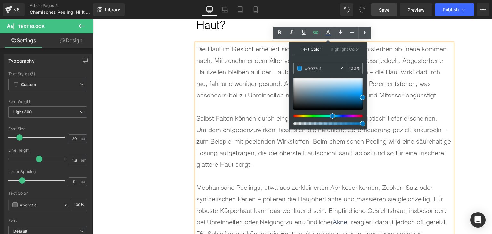
type input "#0077c1"
click at [363, 95] on span at bounding box center [362, 97] width 5 height 5
click at [398, 124] on div "Um dem entgegenzuwirken, lässt sich die natürliche Zellerneuerung gezielt ankur…" at bounding box center [324, 147] width 256 height 46
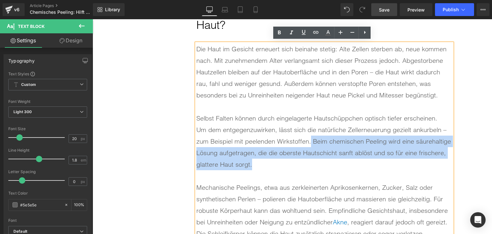
drag, startPoint x: 254, startPoint y: 162, endPoint x: 309, endPoint y: 139, distance: 59.4
click at [309, 139] on div "Um dem entgegenzuwirken, lässt sich die natürliche Zellerneuerung gezielt ankur…" at bounding box center [324, 147] width 256 height 46
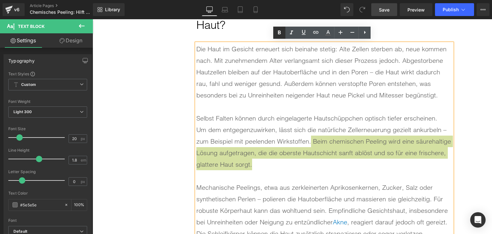
click at [278, 36] on icon at bounding box center [279, 33] width 8 height 8
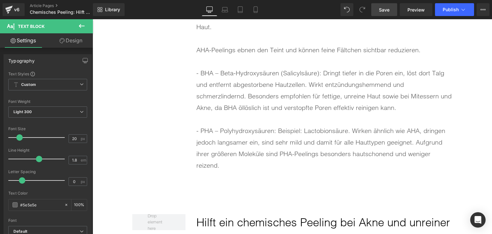
scroll to position [1779, 0]
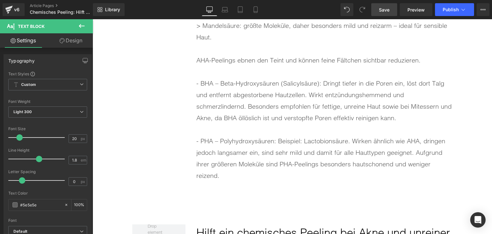
click at [212, 141] on div "- PHA – Polyhydroxysäuren: Beispiel: Lactobionsäure. Wirken ähnlich wie AHA, dr…" at bounding box center [324, 158] width 256 height 46
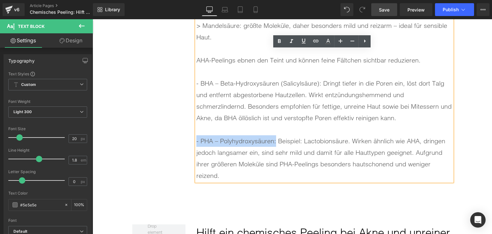
drag, startPoint x: 194, startPoint y: 139, endPoint x: 274, endPoint y: 136, distance: 80.1
click at [274, 136] on div "- PHA – Polyhydroxysäuren: Beispiel: Lactobionsäure. Wirken ähnlich wie AHA, dr…" at bounding box center [324, 158] width 256 height 46
click at [282, 43] on icon at bounding box center [279, 41] width 8 height 8
click at [320, 83] on div "- BHA – Beta-Hydroxysäuren (Salicylsäure): Dringt tiefer in die Poren ein, löst…" at bounding box center [324, 100] width 256 height 46
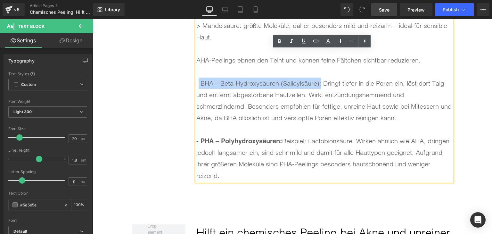
drag, startPoint x: 319, startPoint y: 82, endPoint x: 195, endPoint y: 82, distance: 124.2
click at [196, 82] on div "- BHA – Beta-Hydroxysäuren (Salicylsäure): Dringt tiefer in die Poren ein, löst…" at bounding box center [324, 100] width 256 height 46
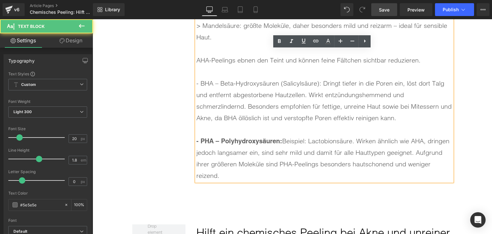
click at [196, 82] on div "- AHA – Alpha-Hydroxysäuren: Diese Säuren (z. B. Glykolsäure, Milchsäure, Mande…" at bounding box center [324, 66] width 256 height 231
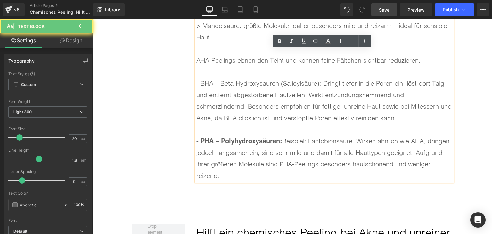
click at [196, 82] on div "- AHA – Alpha-Hydroxysäuren: Diese Säuren (z. B. Glykolsäure, Milchsäure, Mande…" at bounding box center [324, 66] width 256 height 231
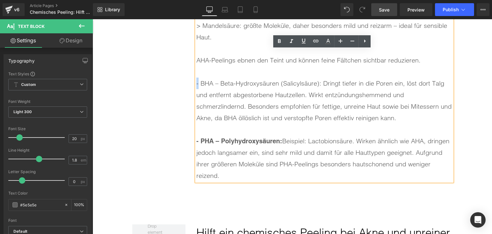
click at [196, 81] on div "- BHA – Beta-Hydroxysäuren (Salicylsäure): Dringt tiefer in die Poren ein, löst…" at bounding box center [324, 100] width 256 height 46
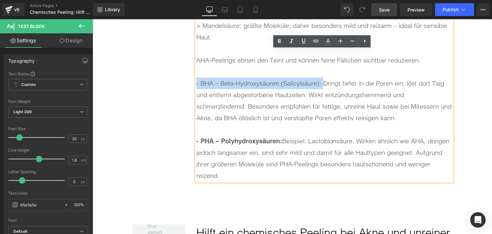
drag, startPoint x: 194, startPoint y: 81, endPoint x: 319, endPoint y: 81, distance: 125.2
click at [319, 81] on div "- BHA – Beta-Hydroxysäuren (Salicylsäure): Dringt tiefer in die Poren ein, löst…" at bounding box center [324, 100] width 256 height 46
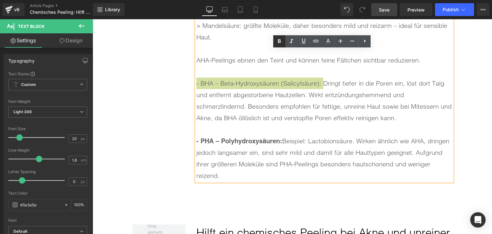
click at [279, 44] on icon at bounding box center [279, 41] width 8 height 8
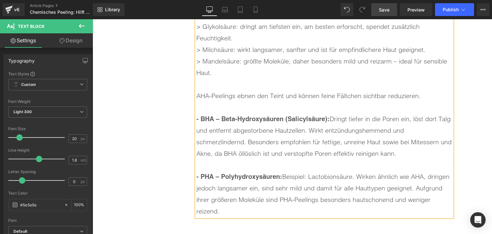
scroll to position [1683, 0]
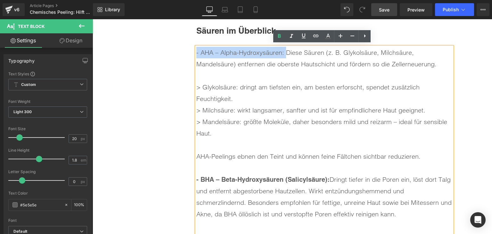
drag, startPoint x: 193, startPoint y: 52, endPoint x: 283, endPoint y: 56, distance: 89.8
click at [283, 56] on div "- AHA – Alpha-Hydroxysäuren: Diese Säuren (z. B. Glykolsäure, Milchsäure, Mande…" at bounding box center [324, 162] width 256 height 231
click at [278, 39] on icon at bounding box center [279, 36] width 8 height 8
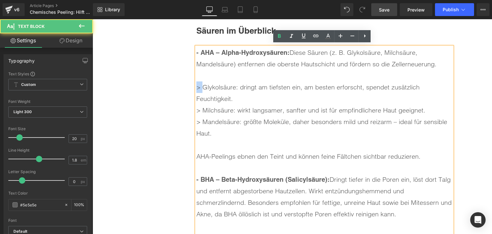
drag, startPoint x: 199, startPoint y: 86, endPoint x: 195, endPoint y: 86, distance: 4.5
click at [196, 86] on div "> Glykolsäure: dringt am tiefsten ein, am besten erforscht, spendet zusätzlich …" at bounding box center [324, 92] width 256 height 23
click at [274, 34] on link at bounding box center [279, 36] width 12 height 12
click at [202, 104] on div "> Milchsäure: wirkt langsamer, sanfter und ist für empfindlichere Haut geeignet." at bounding box center [324, 110] width 256 height 12
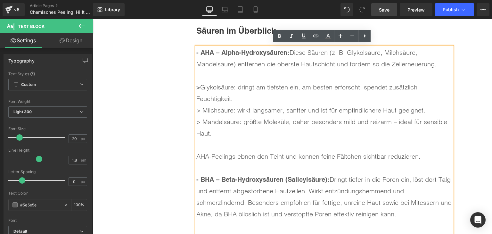
click at [237, 82] on div "> Glykolsäure: dringt am tiefsten ein, am besten erforscht, spendet zusätzlich …" at bounding box center [324, 92] width 256 height 23
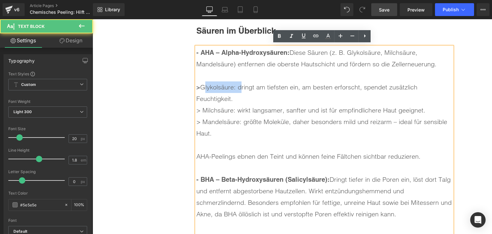
drag, startPoint x: 238, startPoint y: 85, endPoint x: 202, endPoint y: 89, distance: 36.1
click at [202, 89] on div "> Glykolsäure: dringt am tiefsten ein, am besten erforscht, spendet zusätzlich …" at bounding box center [324, 92] width 256 height 23
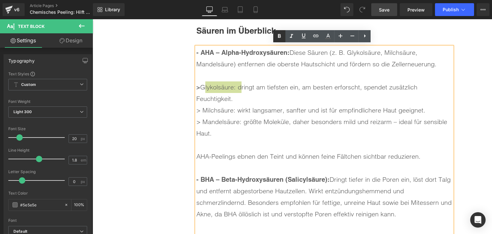
click at [279, 37] on icon at bounding box center [279, 36] width 8 height 8
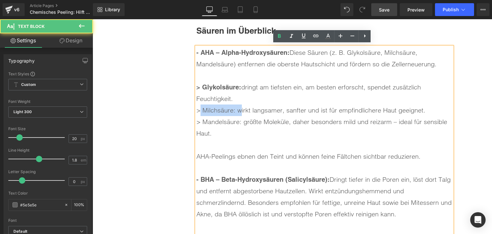
drag, startPoint x: 236, startPoint y: 110, endPoint x: 195, endPoint y: 111, distance: 40.4
click at [196, 111] on div "> Milchsäure: wirkt langsamer, sanfter und ist für empfindlichere Haut geeignet." at bounding box center [324, 110] width 256 height 12
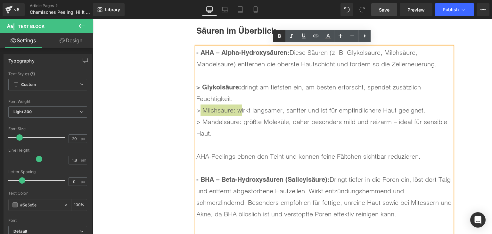
click at [275, 39] on icon at bounding box center [279, 36] width 8 height 8
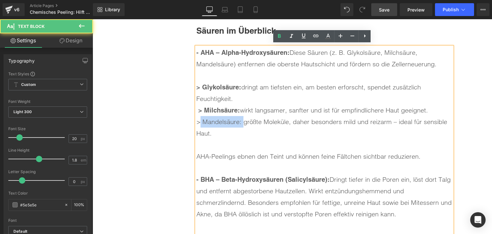
drag, startPoint x: 241, startPoint y: 120, endPoint x: 196, endPoint y: 121, distance: 45.2
click at [196, 121] on div "> Mandelsäure: größte Moleküle, daher besonders mild und reizarm – ideal für se…" at bounding box center [324, 127] width 256 height 23
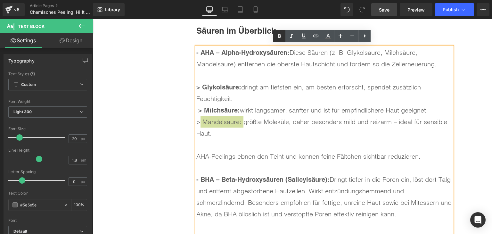
click at [281, 36] on icon at bounding box center [279, 36] width 8 height 8
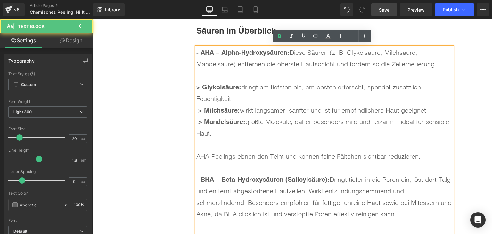
click at [292, 154] on span "AHA-Peelings ebnen den Teint und können feine Fältchen sichtbar reduzieren." at bounding box center [308, 156] width 224 height 8
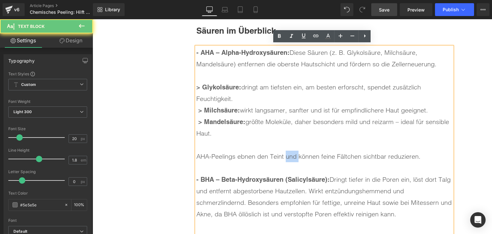
click at [292, 154] on span "AHA-Peelings ebnen den Teint und können feine Fältchen sichtbar reduzieren." at bounding box center [308, 156] width 224 height 8
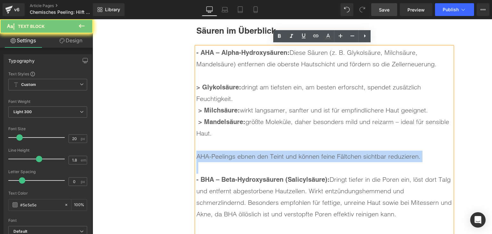
click at [292, 154] on span "AHA-Peelings ebnen den Teint und können feine Fältchen sichtbar reduzieren." at bounding box center [308, 156] width 224 height 8
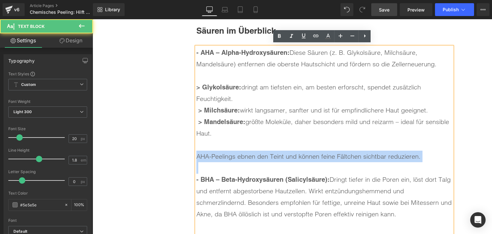
click at [292, 154] on span "AHA-Peelings ebnen den Teint und können feine Fältchen sichtbar reduzieren." at bounding box center [308, 156] width 224 height 8
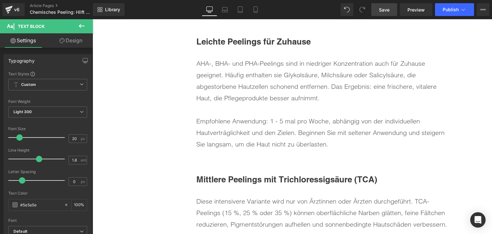
scroll to position [1299, 0]
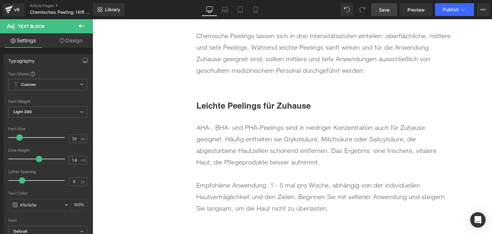
click at [264, 186] on div "Empfohlene Anwendung: 1 - 5 mal pro Woche, abhängig von der individuellen Hautv…" at bounding box center [324, 196] width 256 height 35
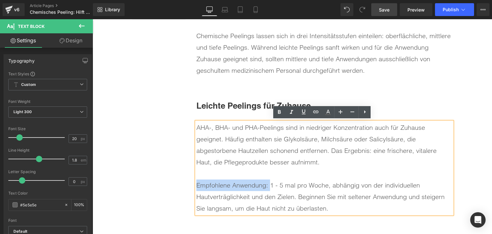
drag, startPoint x: 267, startPoint y: 184, endPoint x: 194, endPoint y: 188, distance: 73.1
click at [196, 188] on div "Empfohlene Anwendung: 1 - 5 mal pro Woche, abhängig von der individuellen Hautv…" at bounding box center [324, 196] width 256 height 35
click at [277, 107] on link at bounding box center [279, 112] width 12 height 12
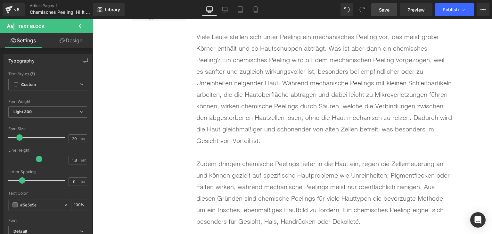
scroll to position [658, 0]
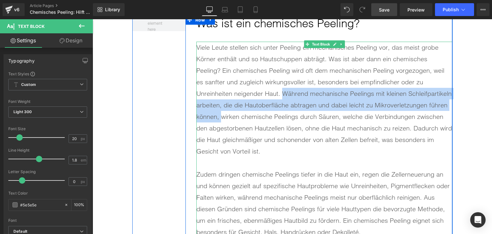
drag, startPoint x: 281, startPoint y: 92, endPoint x: 293, endPoint y: 114, distance: 25.4
click at [293, 114] on div "Viele Leute stellen sich unter Peeling ein mechanisches Peeling vor, das meist …" at bounding box center [324, 99] width 256 height 115
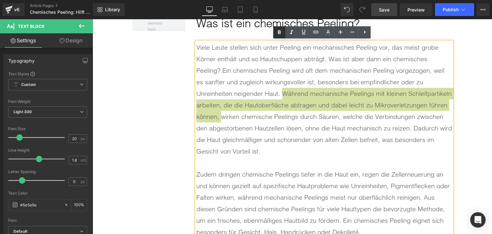
click at [280, 31] on icon at bounding box center [279, 32] width 3 height 4
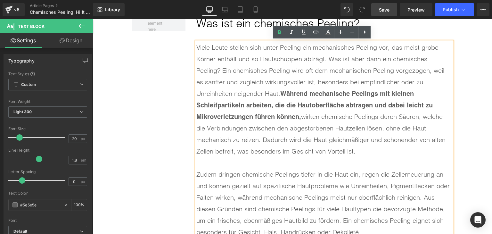
scroll to position [722, 0]
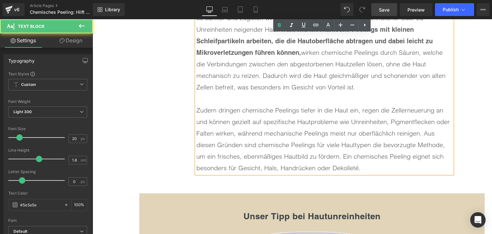
click at [354, 122] on div "Zudem dringen chemische Peelings tiefer in die Haut ein, regen die Zellerneueru…" at bounding box center [324, 138] width 256 height 69
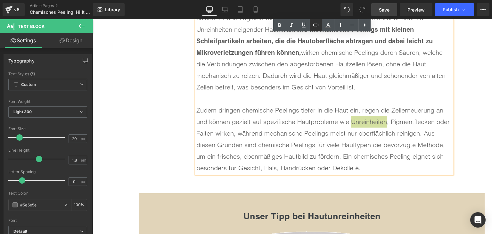
click at [314, 26] on icon at bounding box center [316, 25] width 8 height 8
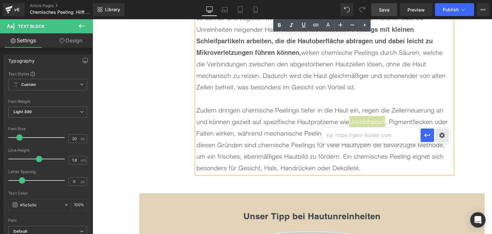
click at [436, 0] on div "Text Color Highlight Color rgba(0, 119, 193, 1) #0077c1 100 % transparent trans…" at bounding box center [246, 0] width 492 height 0
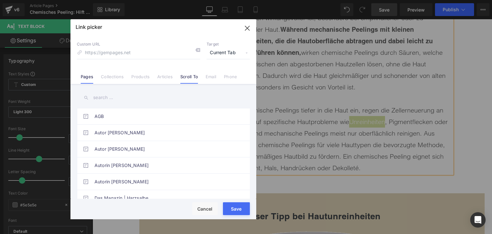
click at [183, 77] on link "Scroll To" at bounding box center [189, 79] width 18 height 10
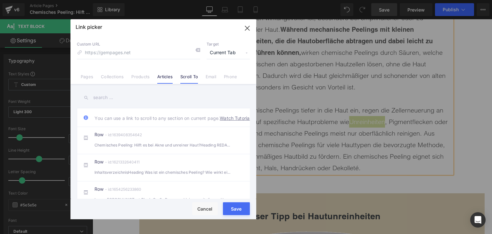
click at [169, 75] on link "Articles" at bounding box center [164, 79] width 15 height 10
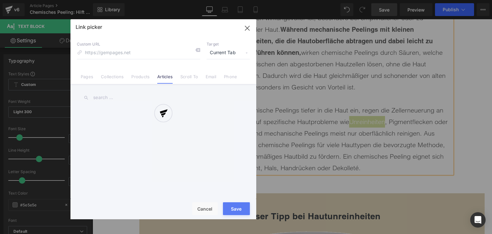
click at [169, 94] on div at bounding box center [163, 119] width 186 height 200
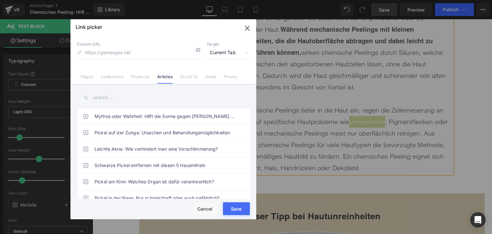
click at [169, 94] on input "text" at bounding box center [163, 97] width 173 height 14
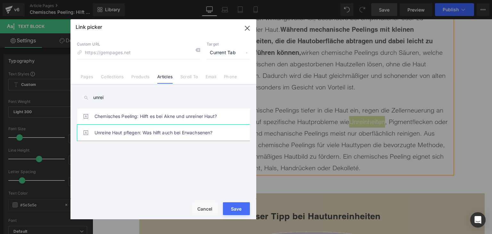
type input "unrei"
click at [180, 138] on link "Unreine Haut pflegen: Was hilft auch bei Erwachsenen?" at bounding box center [164, 133] width 141 height 16
type input "/blogs/wissenswertes/gesichtspflege-unreine-haut"
click at [244, 213] on button "Save" at bounding box center [236, 208] width 27 height 13
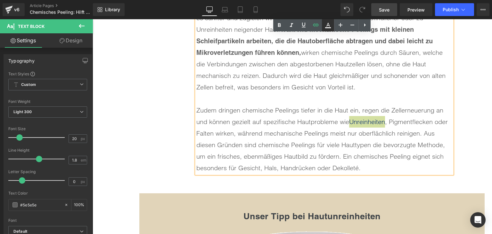
click at [322, 29] on link at bounding box center [328, 25] width 12 height 12
type input "#052a6d"
type input "100"
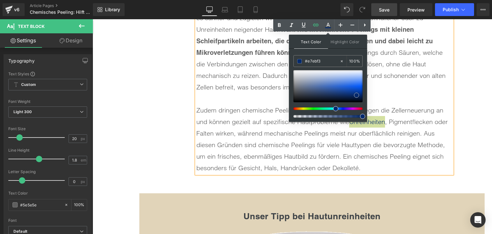
click at [316, 72] on div at bounding box center [327, 86] width 69 height 32
click at [313, 62] on input "#e7ebf3" at bounding box center [322, 61] width 35 height 7
type input "#0"
type input "0"
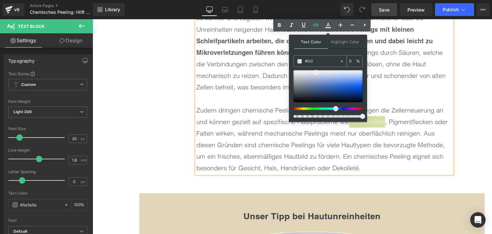
type input "#007"
type input "100"
type input "#0077"
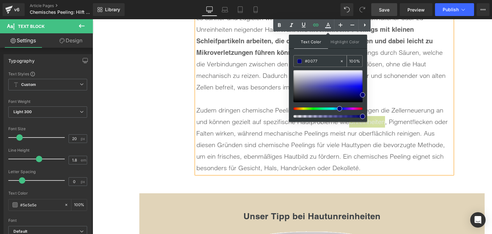
type input "47"
type input "#0077c1"
type input "100"
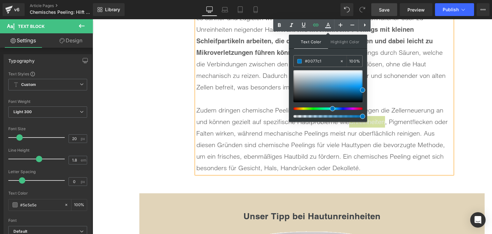
type input "#0077c1"
click at [363, 90] on span at bounding box center [362, 89] width 5 height 5
click at [386, 94] on div at bounding box center [324, 99] width 256 height 12
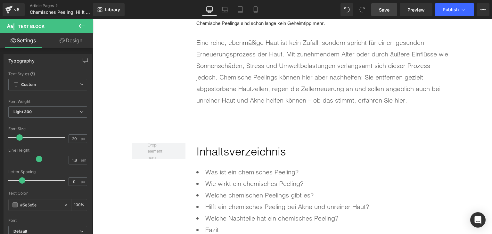
scroll to position [338, 0]
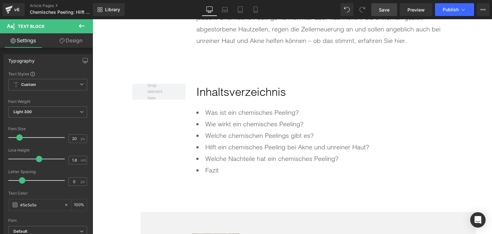
click at [235, 112] on li "Was ist ein chemisches Peeling?" at bounding box center [324, 113] width 256 height 12
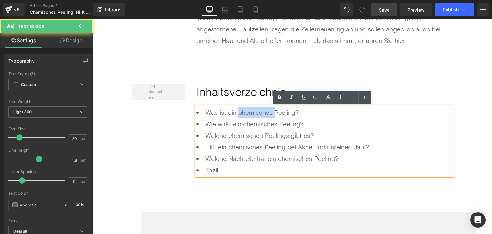
click at [235, 112] on li "Was ist ein chemisches Peeling?" at bounding box center [324, 113] width 256 height 12
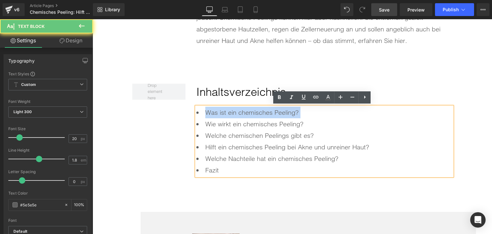
click at [235, 112] on li "Was ist ein chemisches Peeling?" at bounding box center [324, 113] width 256 height 12
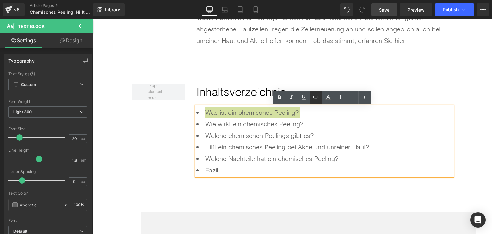
click at [315, 100] on icon at bounding box center [316, 97] width 8 height 8
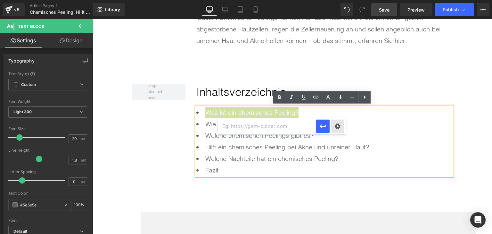
click at [338, 0] on div "Text Color Highlight Color rgba(0, 119, 193, 1) #0077c1 100 % transparent trans…" at bounding box center [246, 0] width 492 height 0
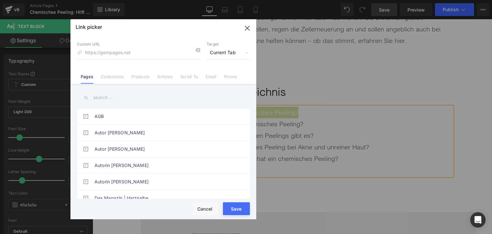
click at [191, 78] on link "Scroll To" at bounding box center [189, 79] width 18 height 10
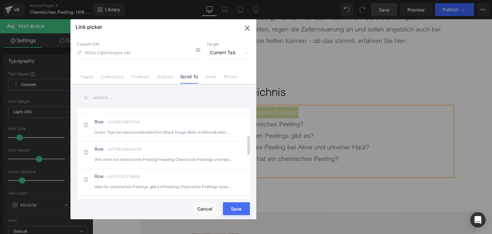
scroll to position [96, 0]
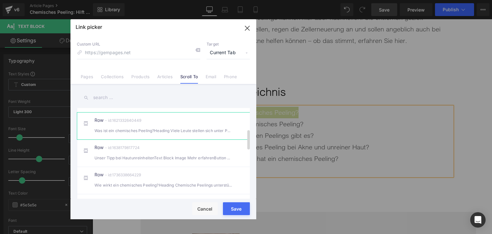
click at [176, 134] on div "Was ist ein chemisches Peeling?Heading Viele Leute stellen sich unter Peeling" at bounding box center [163, 130] width 138 height 7
type input "#r-1621332640449"
click at [240, 214] on button "Save" at bounding box center [236, 208] width 27 height 13
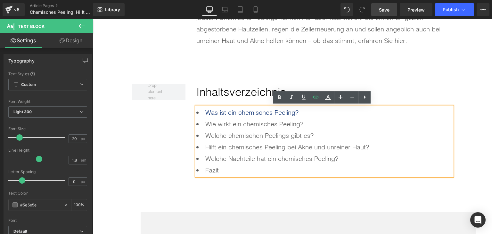
click at [261, 128] on li "Wie wirkt ein chemisches Peeling?" at bounding box center [324, 124] width 256 height 12
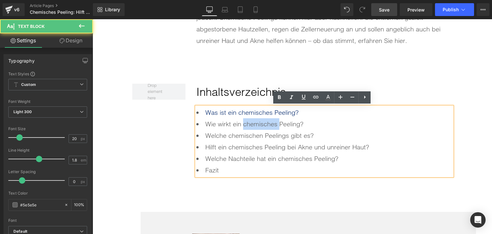
click at [261, 128] on li "Wie wirkt ein chemisches Peeling?" at bounding box center [324, 124] width 256 height 12
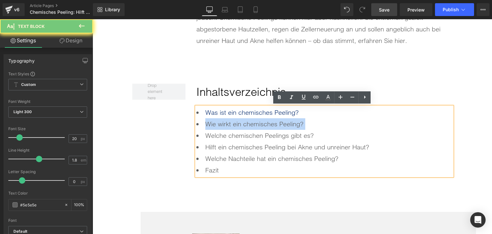
click at [261, 128] on li "Wie wirkt ein chemisches Peeling?" at bounding box center [324, 124] width 256 height 12
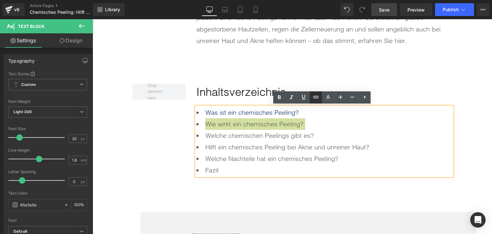
click at [314, 96] on icon at bounding box center [315, 97] width 5 height 3
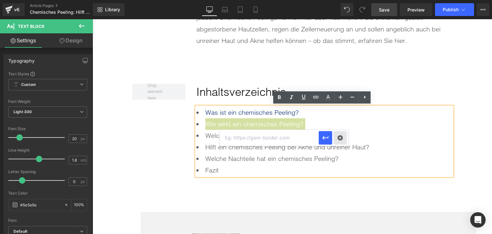
click at [340, 0] on div "Text Color Highlight Color rgba(0, 119, 193, 1) #0077c1 100 % transparent trans…" at bounding box center [246, 0] width 492 height 0
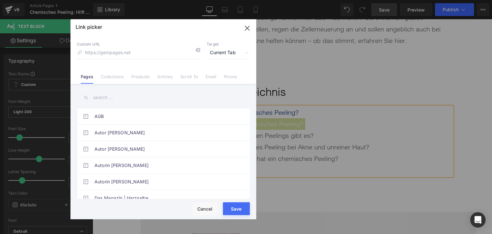
click at [184, 70] on li "Scroll To" at bounding box center [188, 74] width 25 height 11
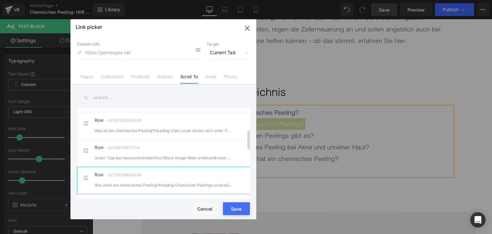
click at [175, 183] on div "Row - id:1736338664229 Wie wirkt ein chemisches Peeling?Heading Chemische Peeli…" at bounding box center [172, 180] width 157 height 16
type input "#r-1736338664229"
click at [225, 212] on button "Save" at bounding box center [236, 208] width 27 height 13
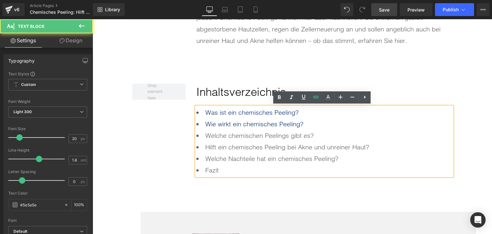
click at [247, 138] on li "Welche chemischen Peelings gibt es?" at bounding box center [324, 136] width 256 height 12
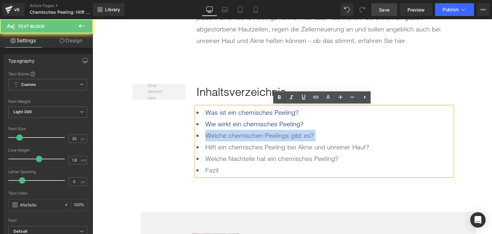
click at [247, 138] on li "Welche chemischen Peelings gibt es?" at bounding box center [324, 136] width 256 height 12
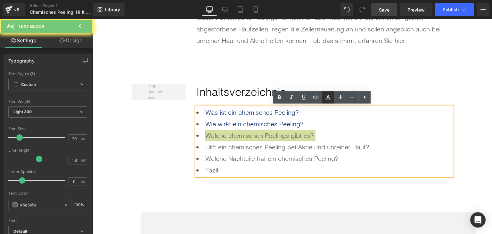
click at [322, 98] on link at bounding box center [328, 97] width 12 height 12
type input "#5e5e5e"
type input "100"
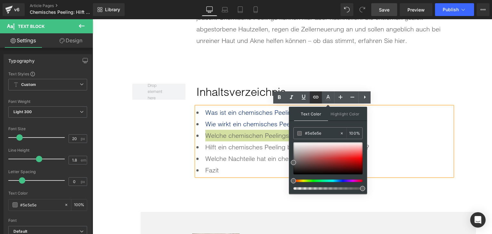
click at [318, 98] on icon at bounding box center [315, 97] width 5 height 3
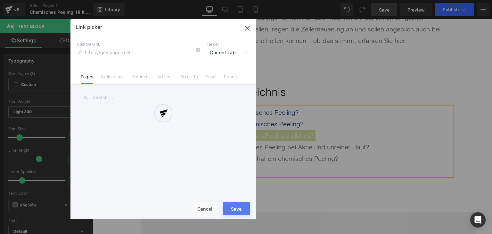
click at [343, 0] on div "Text Color Highlight Color rgba(94, 94, 94, 1) #5e5e5e 100 % transparent transp…" at bounding box center [246, 0] width 492 height 0
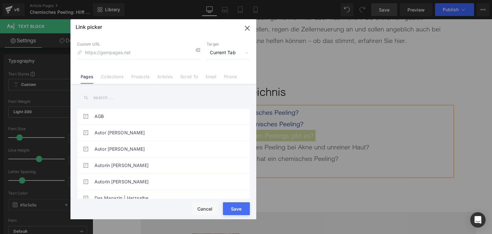
click at [193, 78] on link "Scroll To" at bounding box center [189, 79] width 18 height 10
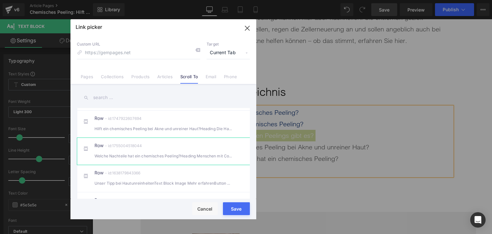
scroll to position [192, 0]
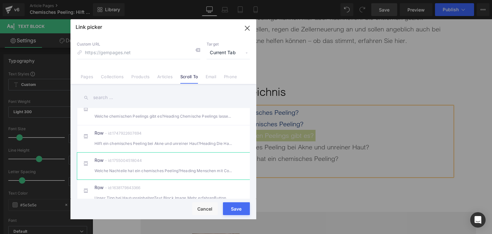
click at [160, 125] on li "Row - id:1751357219808 Welche chemischen Peelings gibt es?Heading Chemische Pee…" at bounding box center [164, 111] width 175 height 27
type input "#r-1751357219808"
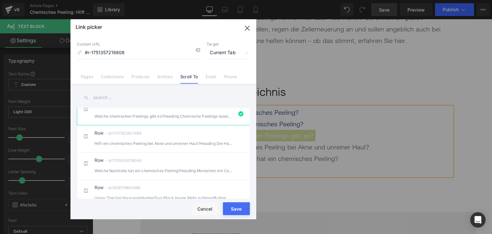
click at [244, 213] on button "Save" at bounding box center [236, 208] width 27 height 13
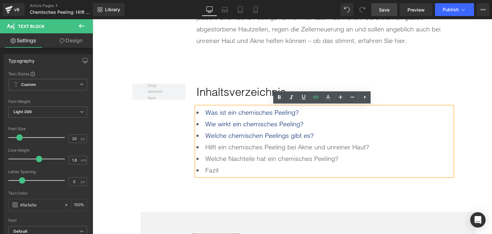
click at [244, 147] on li "Hilft ein chemisches Peeling bei Akne und unreiner Haut?" at bounding box center [324, 147] width 256 height 12
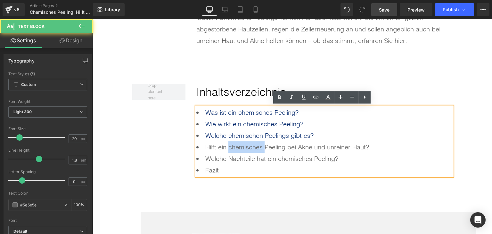
click at [244, 147] on li "Hilft ein chemisches Peeling bei Akne und unreiner Haut?" at bounding box center [324, 147] width 256 height 12
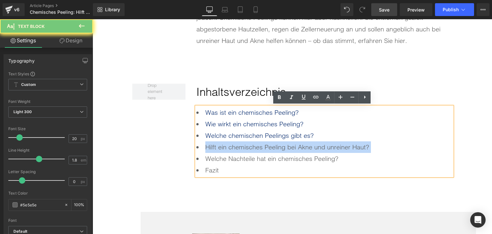
click at [244, 147] on li "Hilft ein chemisches Peeling bei Akne und unreiner Haut?" at bounding box center [324, 147] width 256 height 12
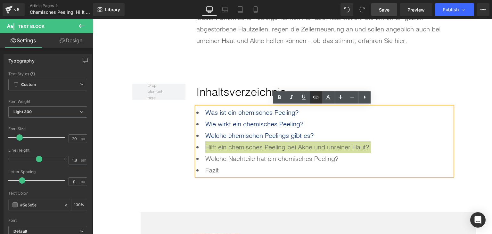
click at [313, 99] on icon at bounding box center [316, 97] width 8 height 8
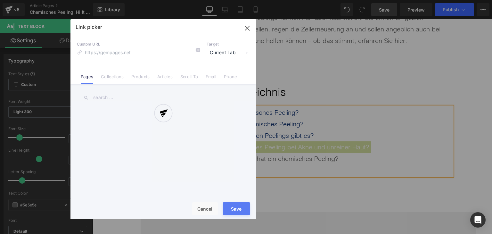
click at [378, 0] on div "Text Color Highlight Color rgba(94, 94, 94, 1) #5e5e5e 100 % transparent transp…" at bounding box center [246, 0] width 492 height 0
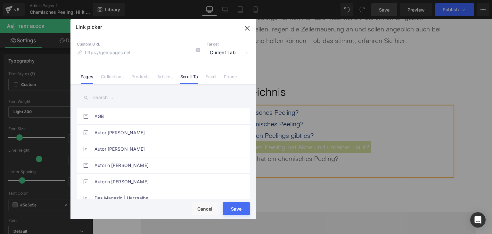
click at [192, 79] on link "Scroll To" at bounding box center [189, 79] width 18 height 10
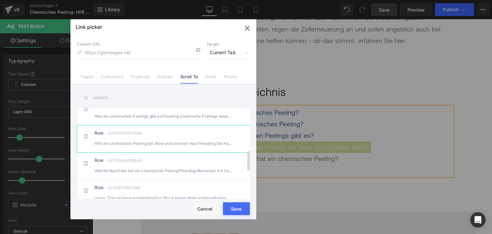
drag, startPoint x: 167, startPoint y: 148, endPoint x: 172, endPoint y: 151, distance: 6.0
click at [167, 147] on div "Hilft ein chemisches Peeling bei Akne und unreiner Haut?Heading Die Haut im G" at bounding box center [163, 143] width 138 height 7
type input "#r-1747922607694"
click at [225, 211] on button "Save" at bounding box center [236, 208] width 27 height 13
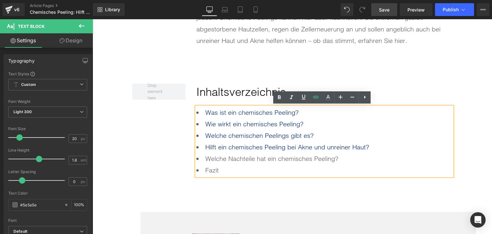
click at [232, 160] on li "Welche Nachteile hat ein chemisches Peeling?" at bounding box center [324, 159] width 256 height 12
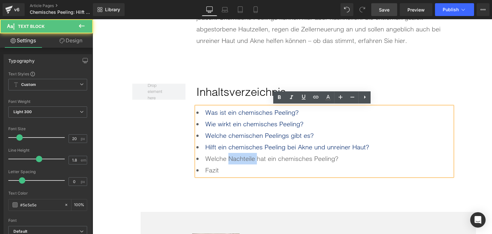
click at [232, 160] on li "Welche Nachteile hat ein chemisches Peeling?" at bounding box center [324, 159] width 256 height 12
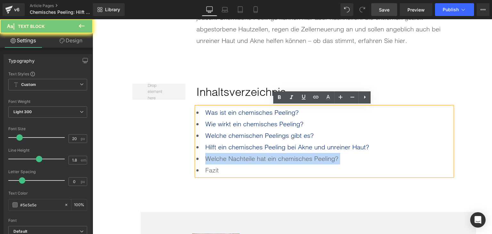
click at [232, 160] on li "Welche Nachteile hat ein chemisches Peeling?" at bounding box center [324, 159] width 256 height 12
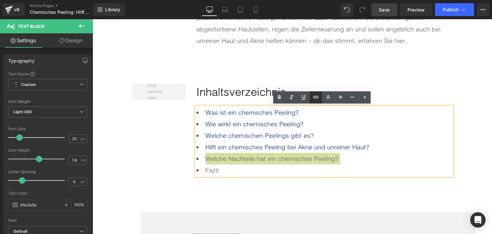
click at [314, 95] on icon at bounding box center [316, 97] width 8 height 8
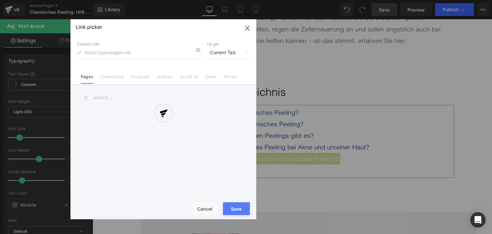
click at [359, 0] on div "Text Color Highlight Color rgba(94, 94, 94, 1) #5e5e5e 100 % transparent transp…" at bounding box center [246, 0] width 492 height 0
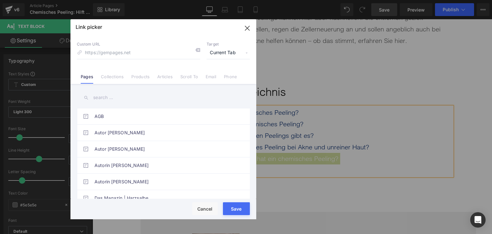
click at [187, 80] on link "Scroll To" at bounding box center [189, 79] width 18 height 10
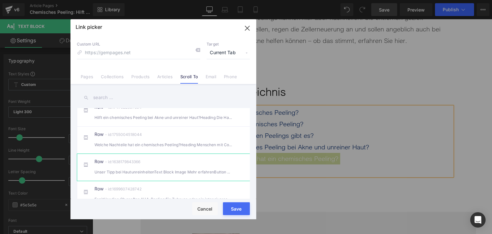
scroll to position [224, 0]
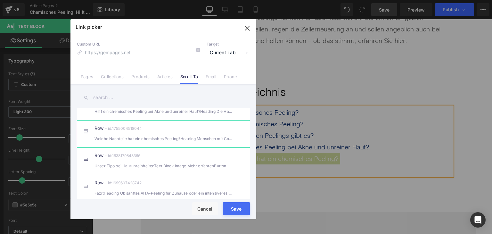
click at [151, 147] on li "Row - id:1755004518044 Welche Nachteile hat ein chemisches Peeling?Heading Mens…" at bounding box center [164, 133] width 175 height 27
type input "#r-1755004518044"
click at [225, 212] on button "Save" at bounding box center [236, 208] width 27 height 13
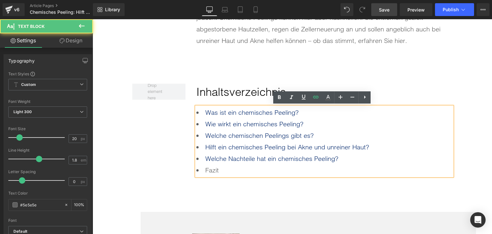
click at [210, 166] on li "Fazit" at bounding box center [324, 170] width 256 height 12
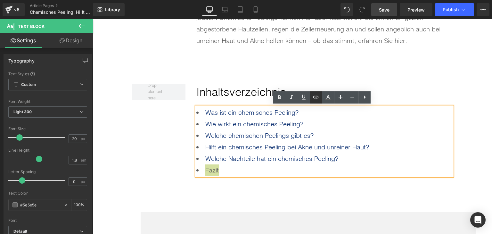
click at [312, 98] on icon at bounding box center [316, 97] width 8 height 8
click at [311, 0] on div "Text Color Highlight Color rgba(94, 94, 94, 1) #5e5e5e 100 % transparent transp…" at bounding box center [246, 0] width 492 height 0
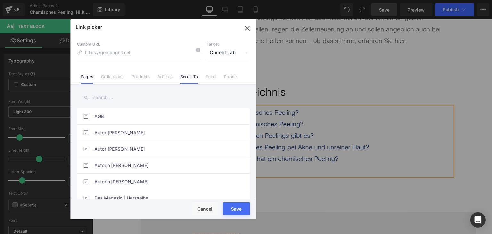
click at [186, 81] on link "Scroll To" at bounding box center [189, 79] width 18 height 10
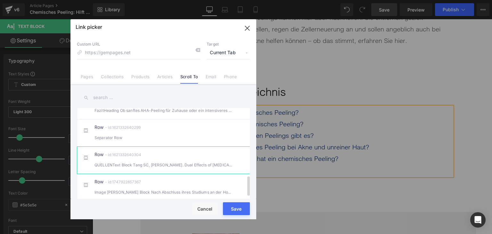
scroll to position [284, 0]
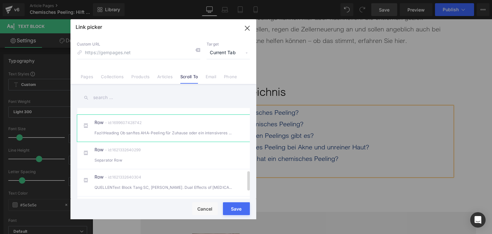
click at [158, 136] on div "FazitHeading Ob sanftes AHA-Peeling für Zuhause oder ein intensiveres Peeling" at bounding box center [163, 132] width 138 height 7
type input "#r-1699607428742"
click at [234, 213] on button "Save" at bounding box center [236, 208] width 27 height 13
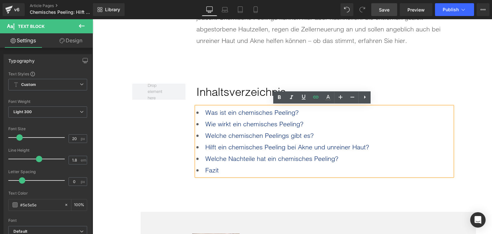
click at [242, 181] on div "Inhaltsverzeichnis Heading Was ist ein chemisches Peeling? Wie wirkt ein chemi…" at bounding box center [292, 121] width 320 height 130
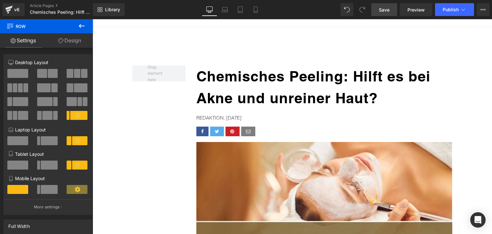
scroll to position [0, 0]
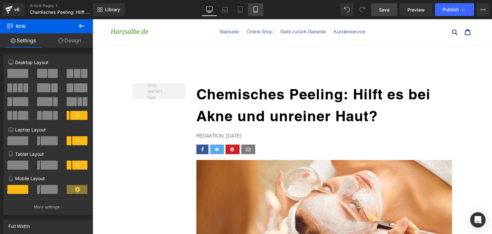
click at [256, 7] on icon at bounding box center [255, 9] width 6 height 6
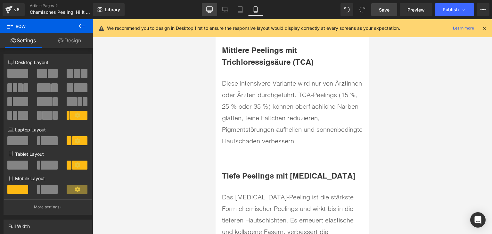
click at [208, 12] on icon at bounding box center [209, 9] width 6 height 6
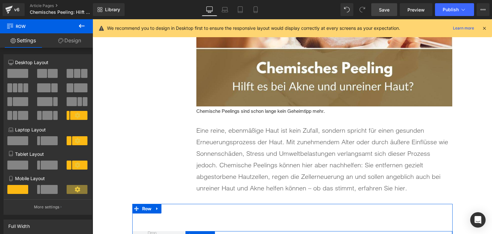
scroll to position [238, 0]
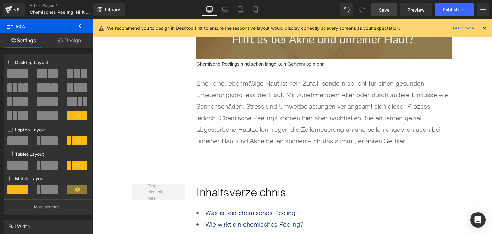
click at [267, 134] on p "Eine reine, ebenmäßige Haut ist kein Zufall, sondern spricht für einen gesunden…" at bounding box center [324, 111] width 256 height 69
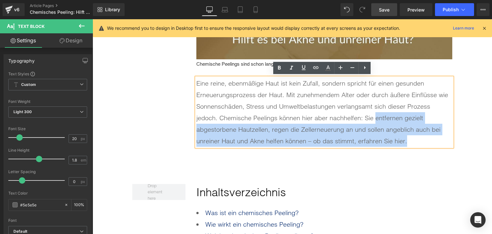
drag, startPoint x: 406, startPoint y: 139, endPoint x: 374, endPoint y: 117, distance: 39.1
click at [374, 117] on p "Eine reine, ebenmäßige Haut ist kein Zufall, sondern spricht für einen gesunden…" at bounding box center [324, 111] width 256 height 69
click at [371, 127] on p "Eine reine, ebenmäßige Haut ist kein Zufall, sondern spricht für einen gesunden…" at bounding box center [324, 111] width 256 height 69
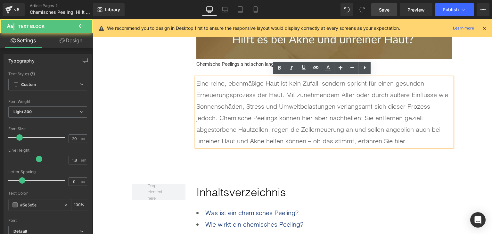
click at [363, 130] on p "Eine reine, ebenmäßige Haut ist kein Zufall, sondern spricht für einen gesunden…" at bounding box center [324, 111] width 256 height 69
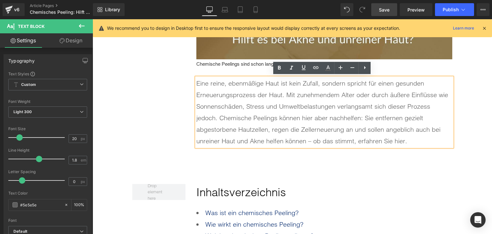
click at [365, 128] on p "Eine reine, ebenmäßige Haut ist kein Zufall, sondern spricht für einen gesunden…" at bounding box center [324, 111] width 256 height 69
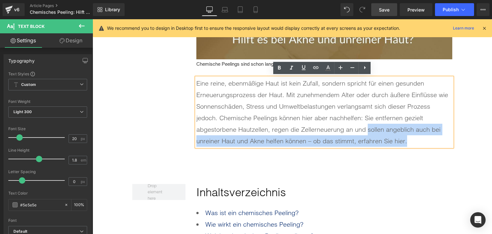
drag, startPoint x: 367, startPoint y: 128, endPoint x: 403, endPoint y: 141, distance: 38.7
click at [403, 141] on p "Eine reine, ebenmäßige Haut ist kein Zufall, sondern spricht für einen gesunden…" at bounding box center [324, 111] width 256 height 69
copy p "sollen angeblich auch bei unreiner Haut und Akne helfen können – ob das stimmt,…"
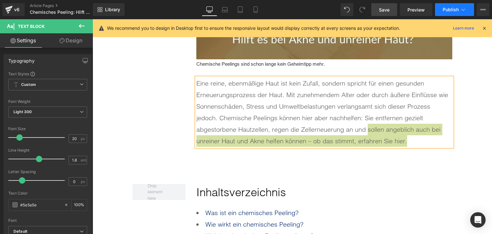
click at [455, 8] on span "Publish" at bounding box center [451, 9] width 16 height 5
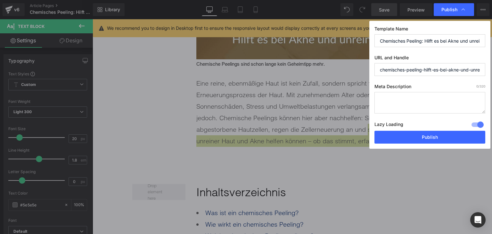
click at [423, 103] on textarea at bounding box center [429, 102] width 111 height 21
paste textarea "sollen angeblich auch bei unreiner Haut und Akne helfen können – ob das stimmt,…"
click at [380, 96] on textarea "sollen angeblich auch bei unreiner Haut und Akne helfen können – ob das stimmt,…" at bounding box center [429, 102] width 111 height 21
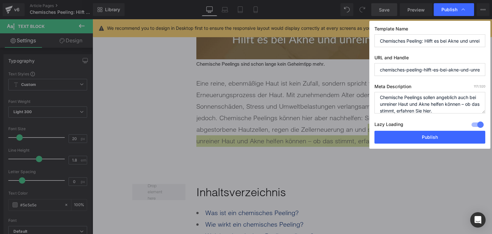
type textarea "Chemische Peelings sollen angeblich auch bei unreiner Haut und Akne helfen könn…"
drag, startPoint x: 425, startPoint y: 71, endPoint x: 450, endPoint y: 71, distance: 24.7
click at [450, 71] on input "chemisches-peeling-hilft-es-bei-akne-und-unreiner-haut" at bounding box center [429, 69] width 111 height 13
click at [449, 71] on input "chemisches-peeling-hilft-es-bei-akne-und-unreiner-haut" at bounding box center [429, 69] width 111 height 13
click at [424, 70] on input "chemisches-peeling-hilft-es-bei-akne-und-unreiner-haut" at bounding box center [429, 69] width 111 height 13
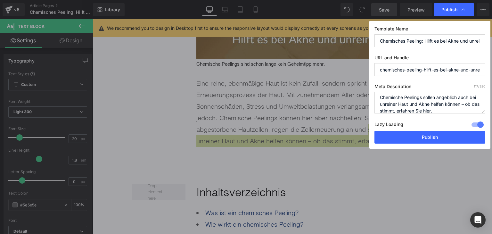
drag, startPoint x: 424, startPoint y: 70, endPoint x: 448, endPoint y: 67, distance: 24.8
click at [448, 67] on input "chemisches-peeling-hilft-es-bei-akne-und-unreiner-haut" at bounding box center [429, 69] width 111 height 13
drag, startPoint x: 447, startPoint y: 69, endPoint x: 437, endPoint y: 70, distance: 10.3
click at [437, 70] on input "chemisches-peeling-akne-und-unreiner-haut" at bounding box center [429, 69] width 111 height 13
click at [455, 69] on input "chemisches-peeling-akne-unreiner-haut" at bounding box center [429, 69] width 111 height 13
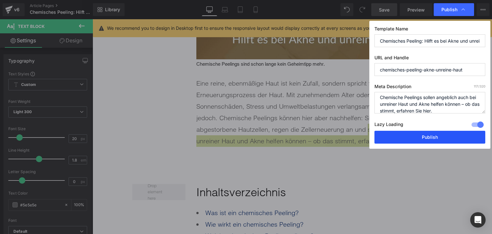
type input "chemisches-peeling-akne-unreine-haut"
click at [459, 139] on button "Publish" at bounding box center [429, 137] width 111 height 13
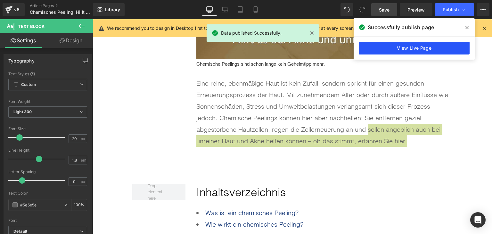
click at [432, 53] on link "View Live Page" at bounding box center [414, 48] width 111 height 13
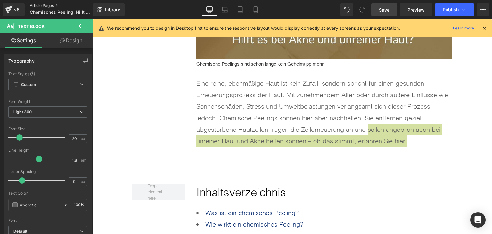
click at [37, 5] on link "Article Pages" at bounding box center [67, 5] width 74 height 5
